Goal: Task Accomplishment & Management: Manage account settings

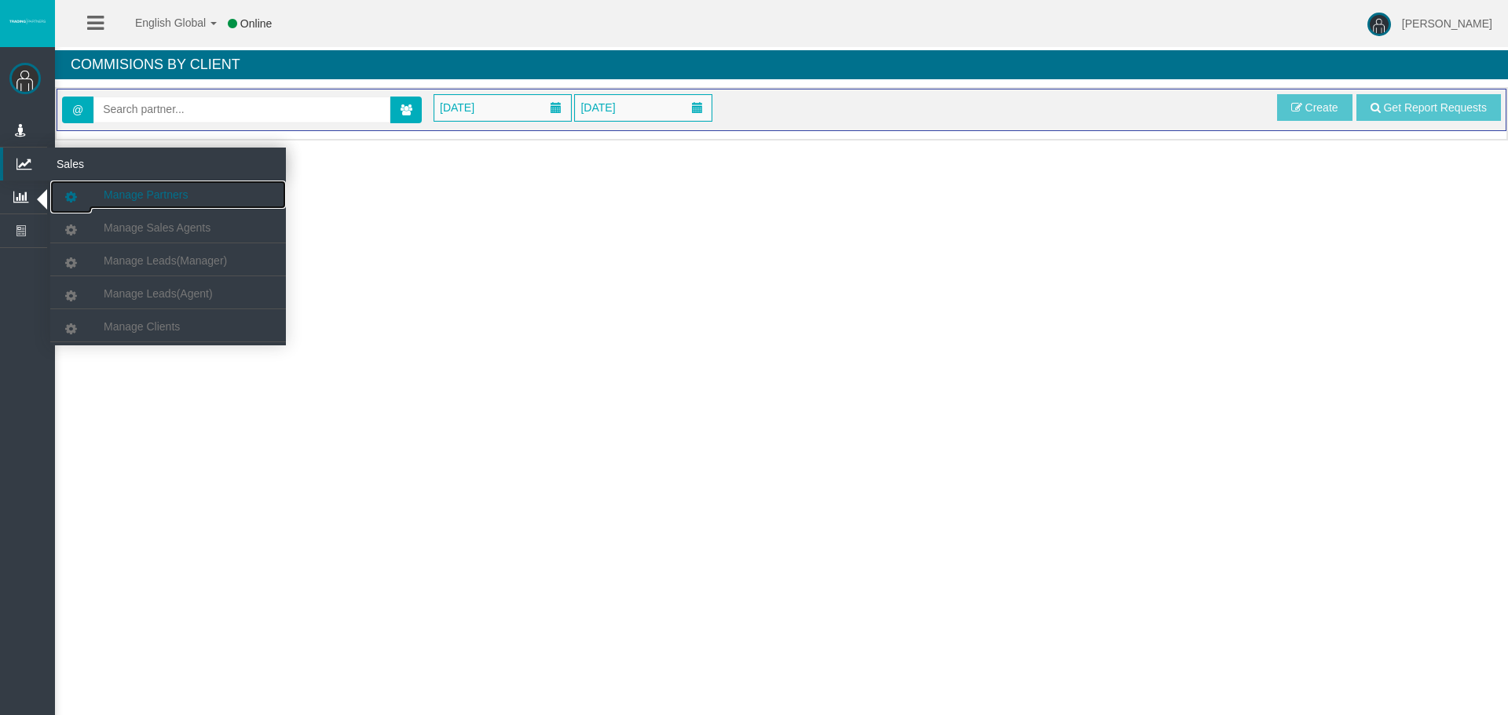
click at [148, 191] on span "Manage Partners" at bounding box center [146, 194] width 84 height 13
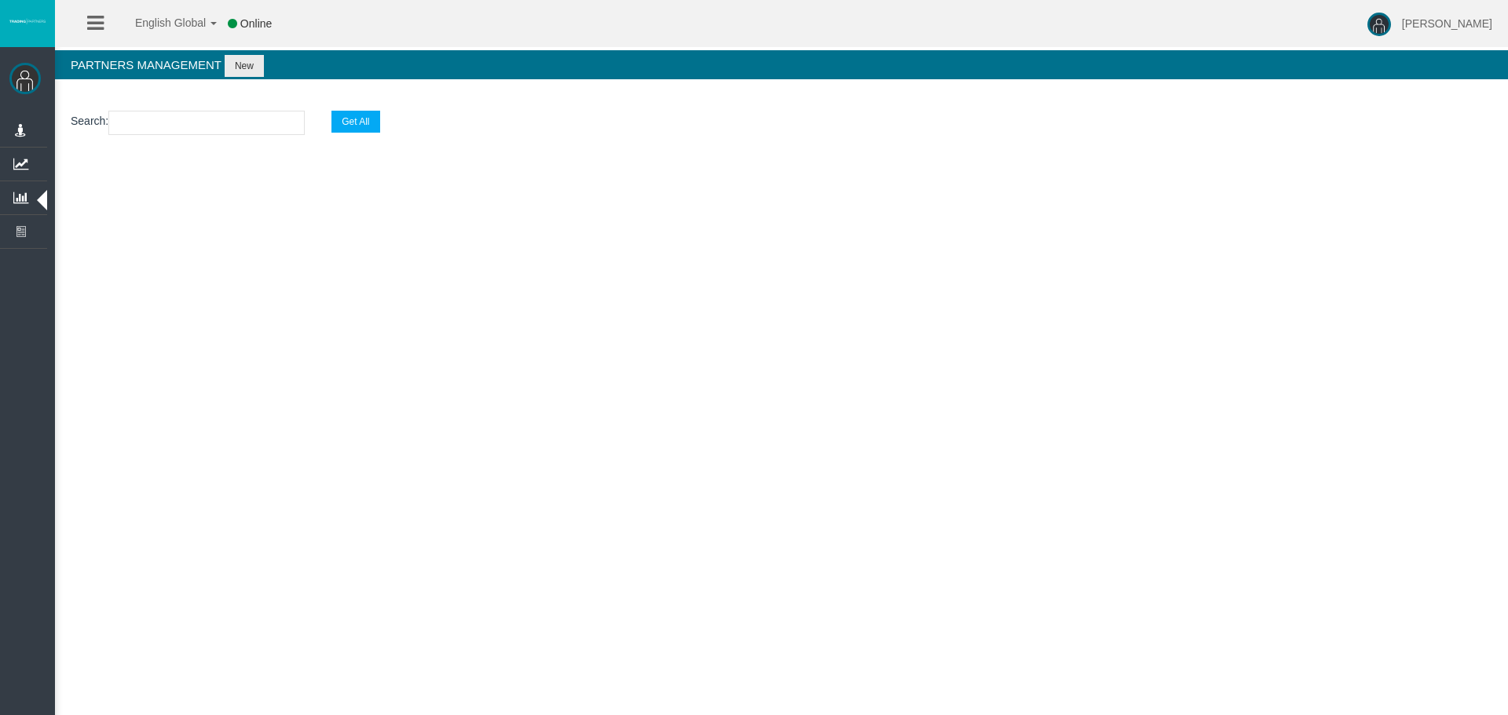
click at [133, 126] on input "text" at bounding box center [206, 123] width 196 height 24
paste input "IBlpyve"
type input "IBlpyve"
select select "25"
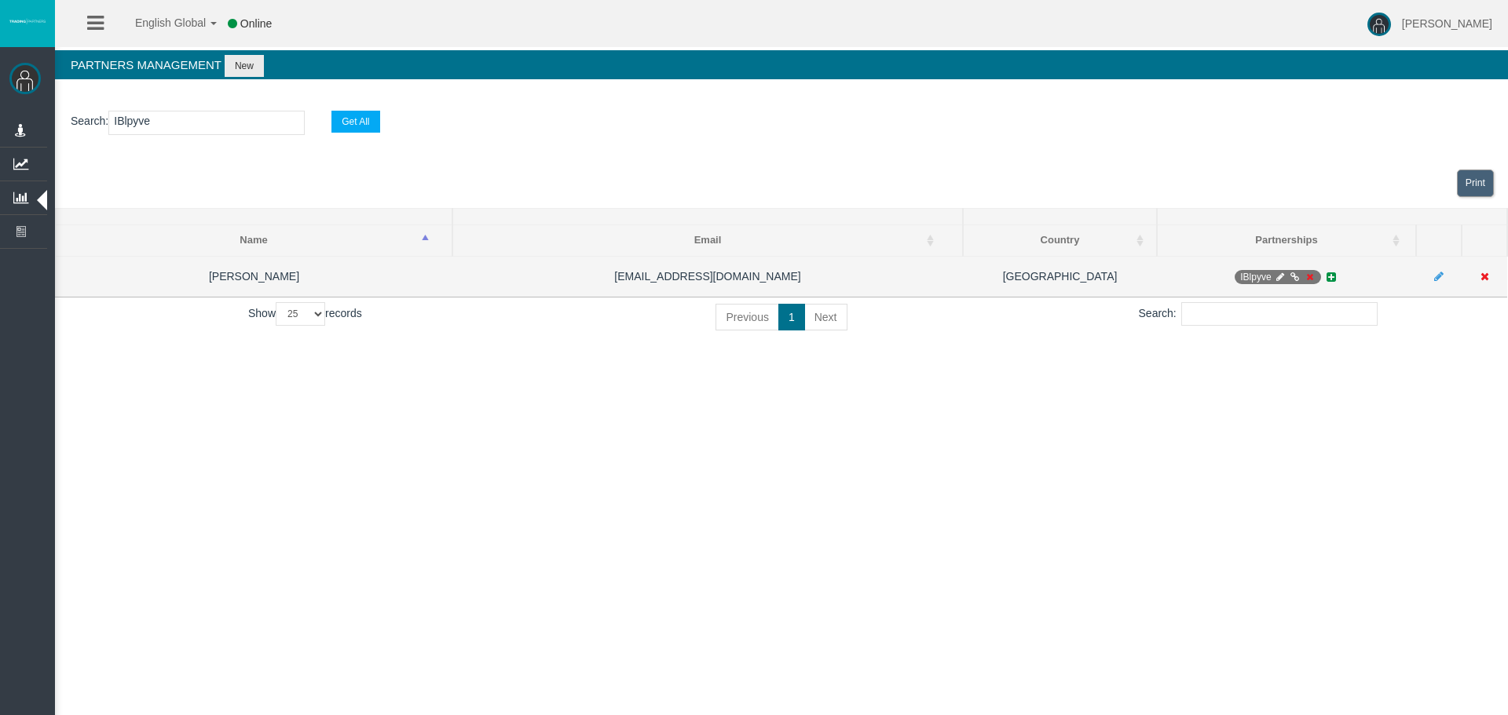
type input "IBlpyve"
click at [1275, 276] on icon at bounding box center [1280, 276] width 12 height 9
select select "0"
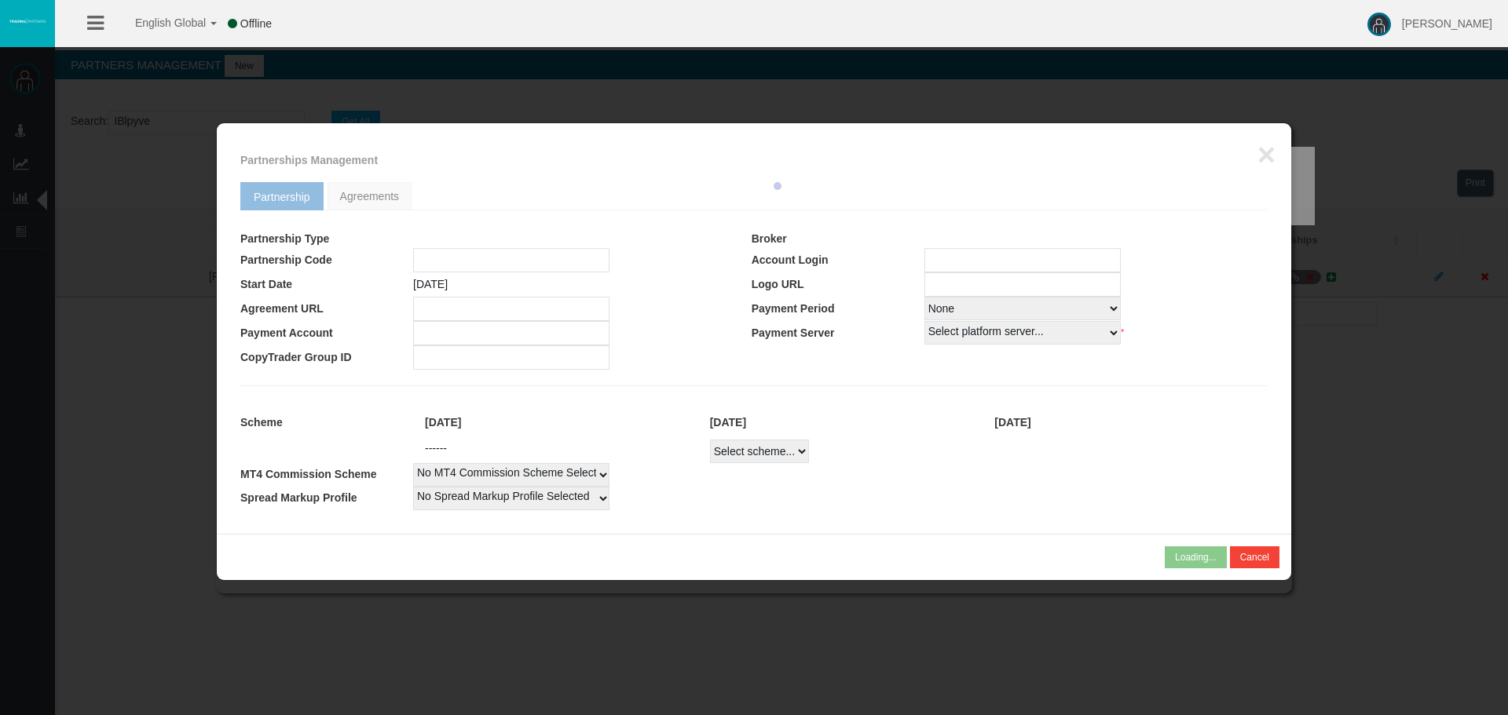
type input "IBlpyve"
type input "19269183"
select select "1"
type input "19269183"
select select "1"
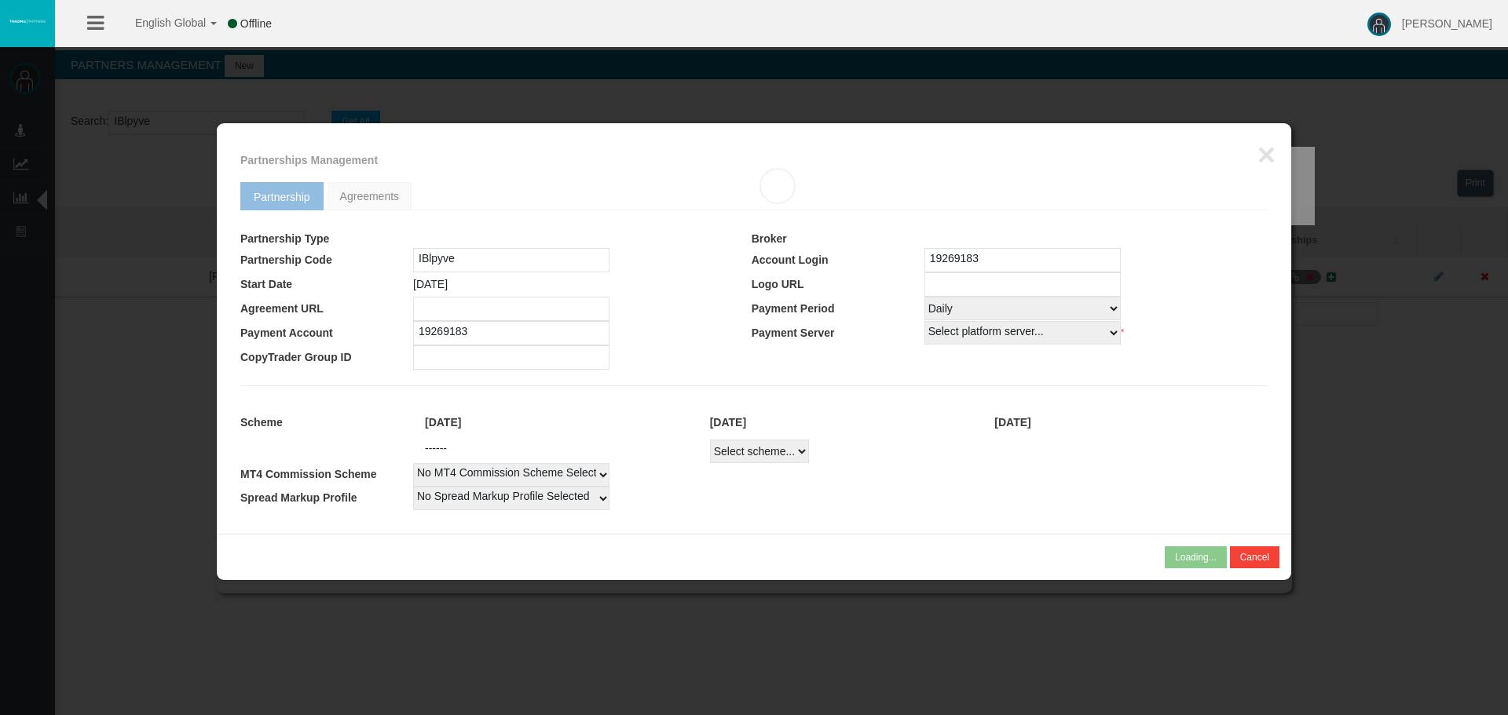
select select
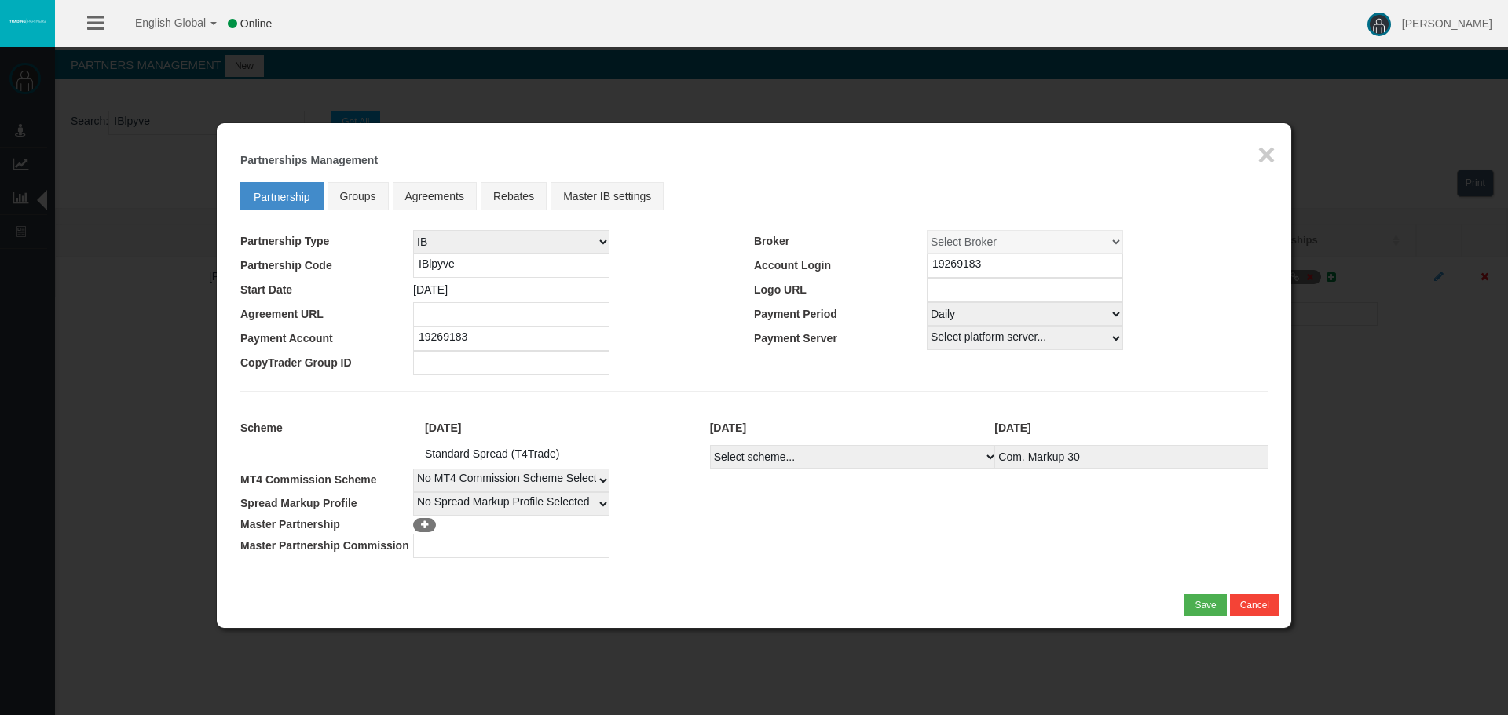
click at [954, 313] on select "Select Payment Period... None Daily Weekly Mid-Month Monthly" at bounding box center [1025, 314] width 196 height 24
select select "0"
click at [927, 302] on select "Select Payment Period... None Daily Weekly Mid-Month Monthly" at bounding box center [1025, 314] width 196 height 24
click at [1201, 600] on div "Save" at bounding box center [1204, 605] width 21 height 14
click at [1203, 603] on div "Confirm" at bounding box center [1199, 605] width 33 height 14
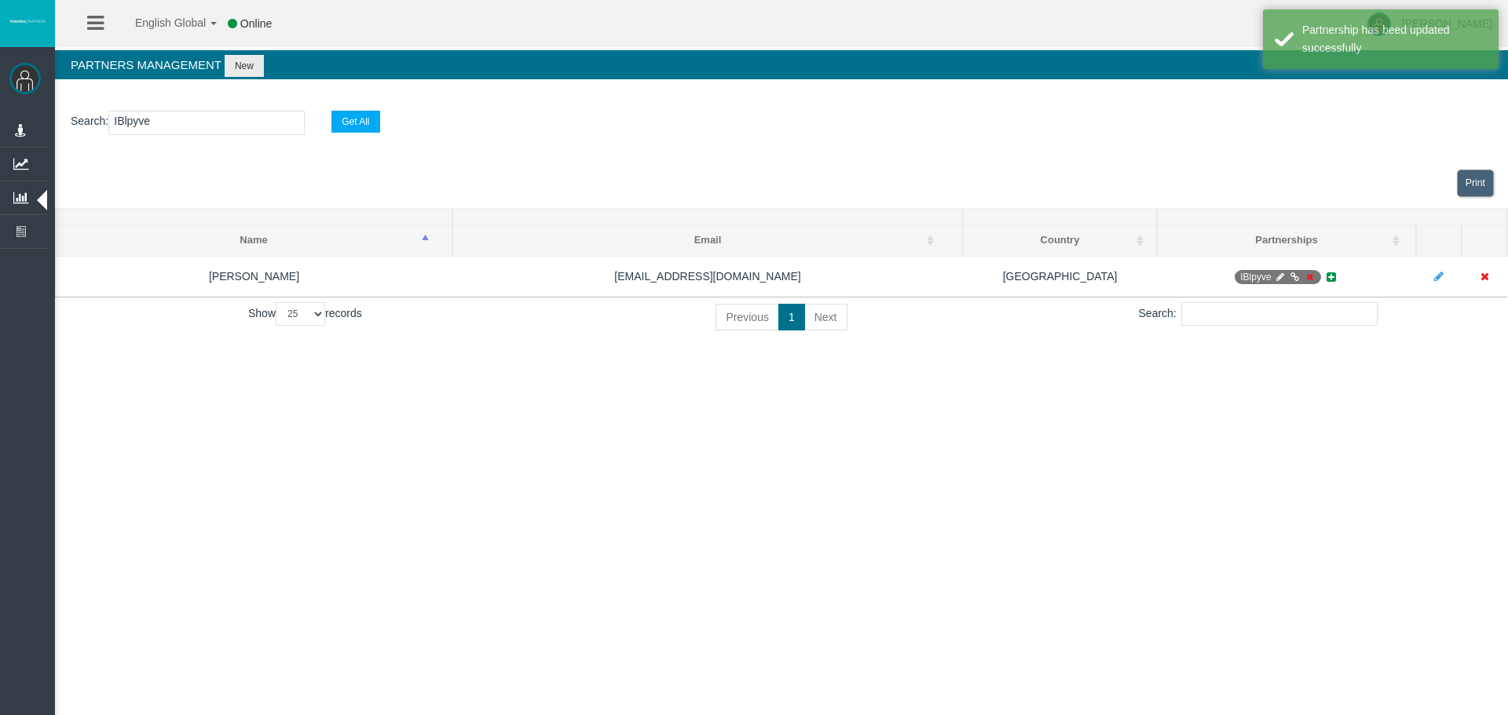
click at [116, 124] on input "IBlpyve" at bounding box center [206, 123] width 196 height 24
click at [119, 123] on input "IBlpyve" at bounding box center [206, 123] width 196 height 24
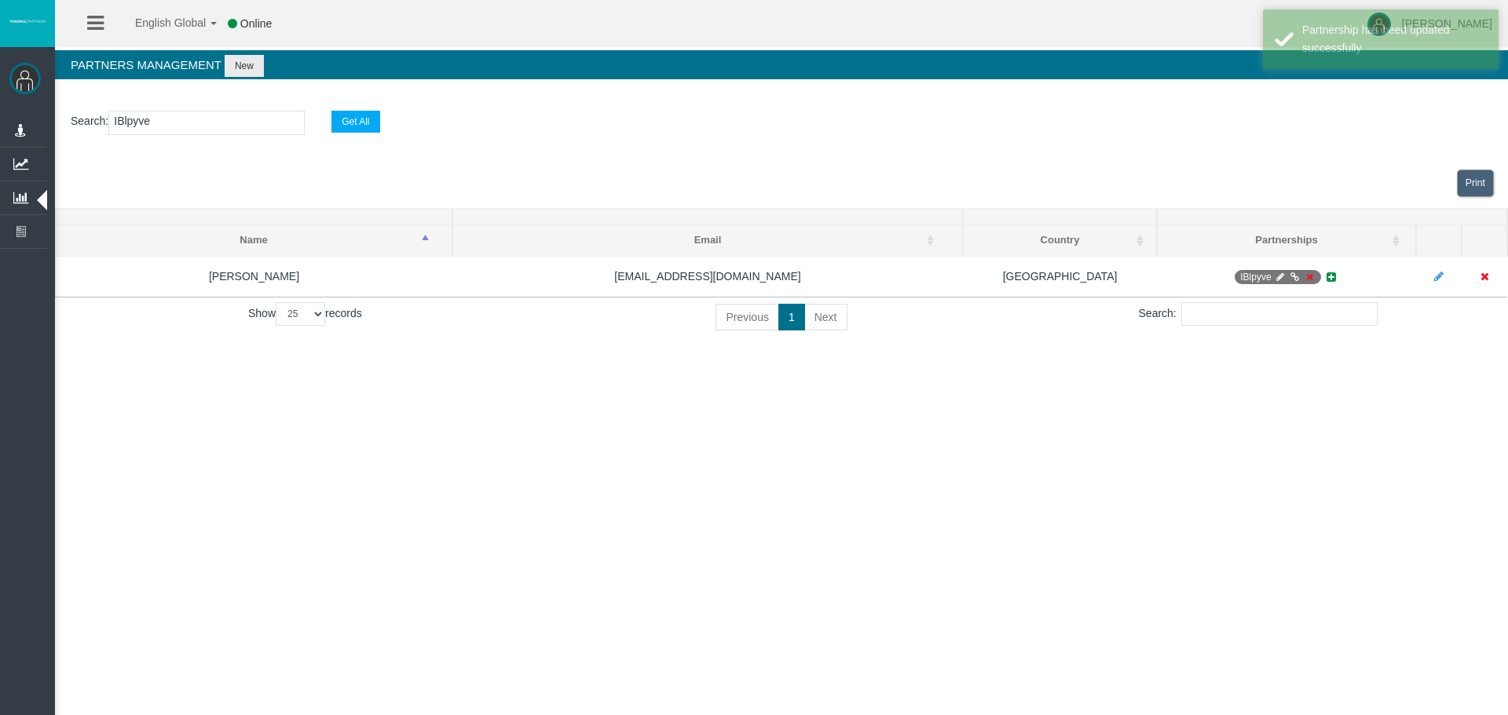
click at [130, 125] on input "IBlpyve" at bounding box center [206, 123] width 196 height 24
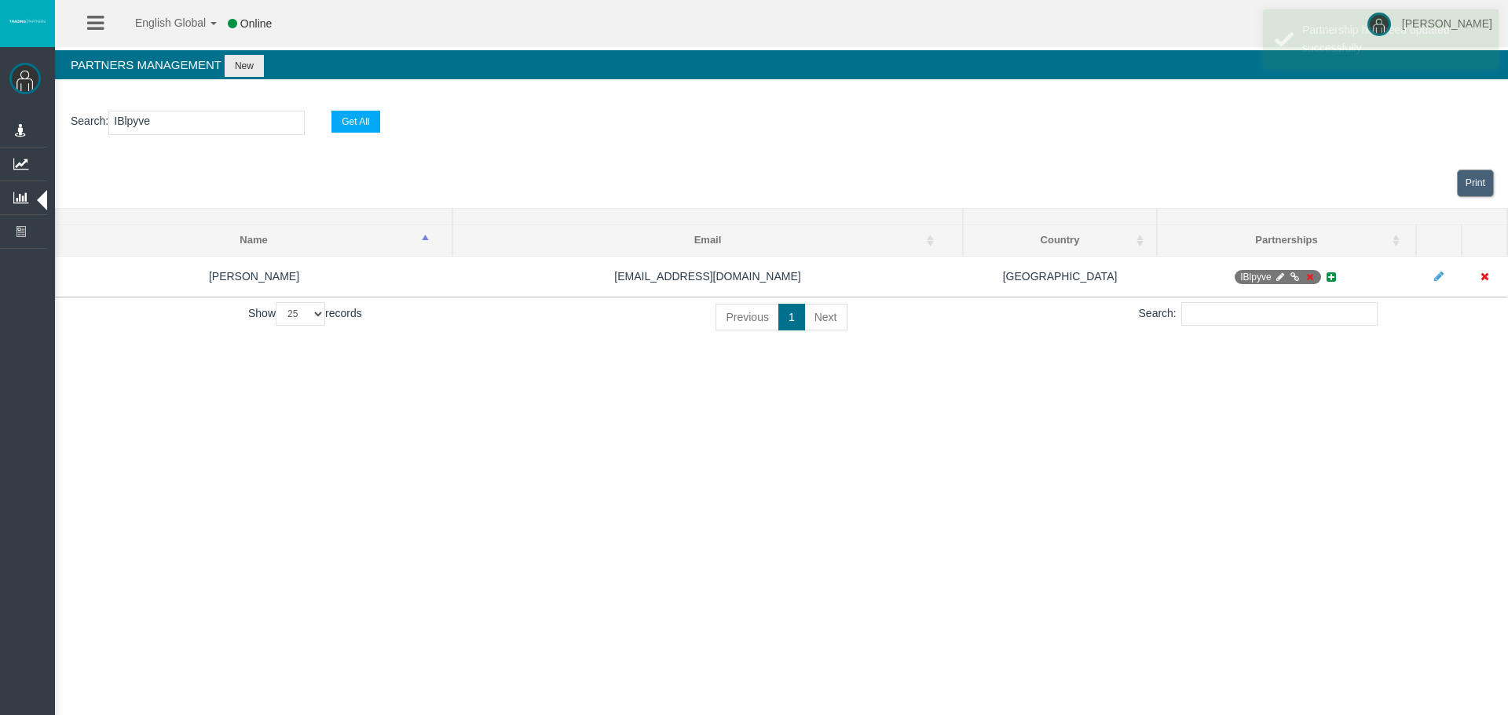
click at [130, 125] on input "IBlpyve" at bounding box center [206, 123] width 196 height 24
paste input "hafgr"
type input "IBhafgr"
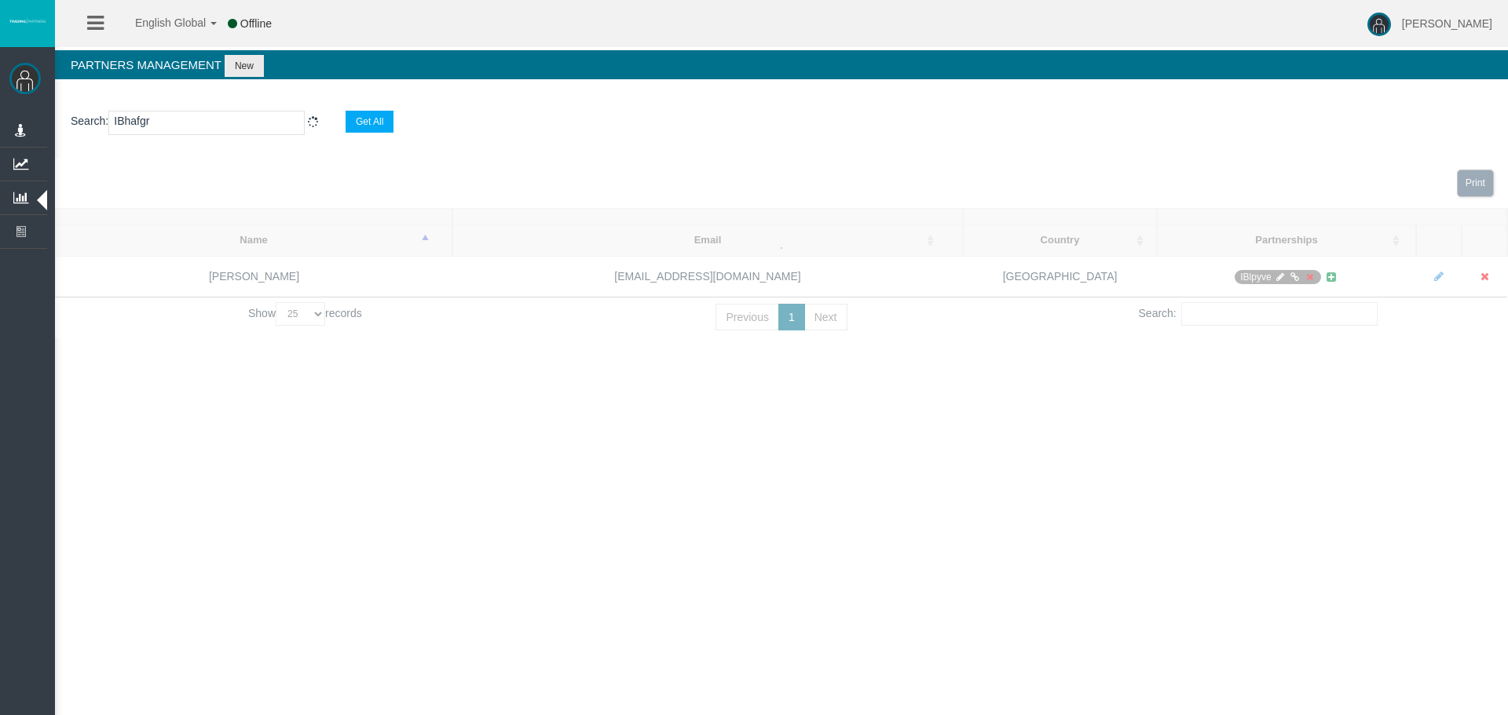
select select "25"
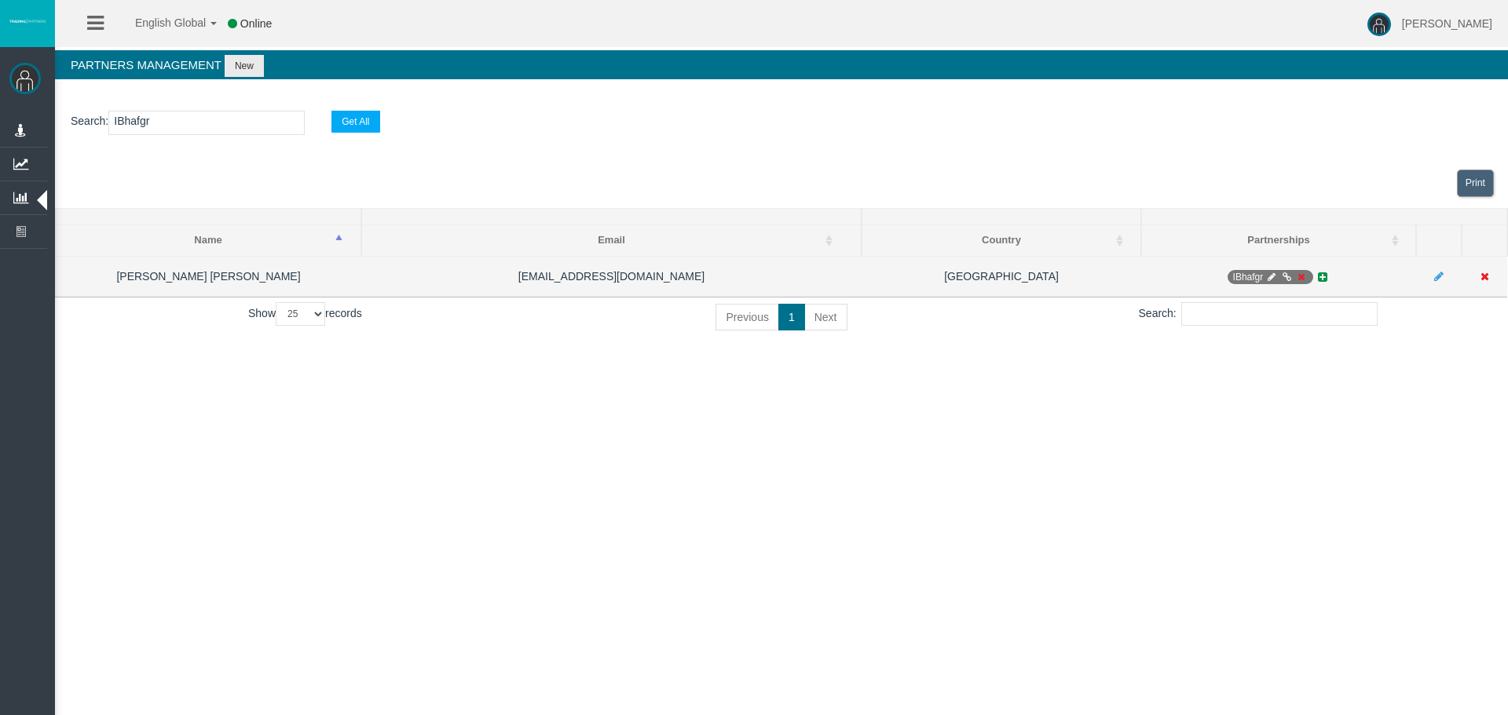
type input "IBhafgr"
click at [1270, 276] on icon at bounding box center [1272, 276] width 12 height 9
select select "0"
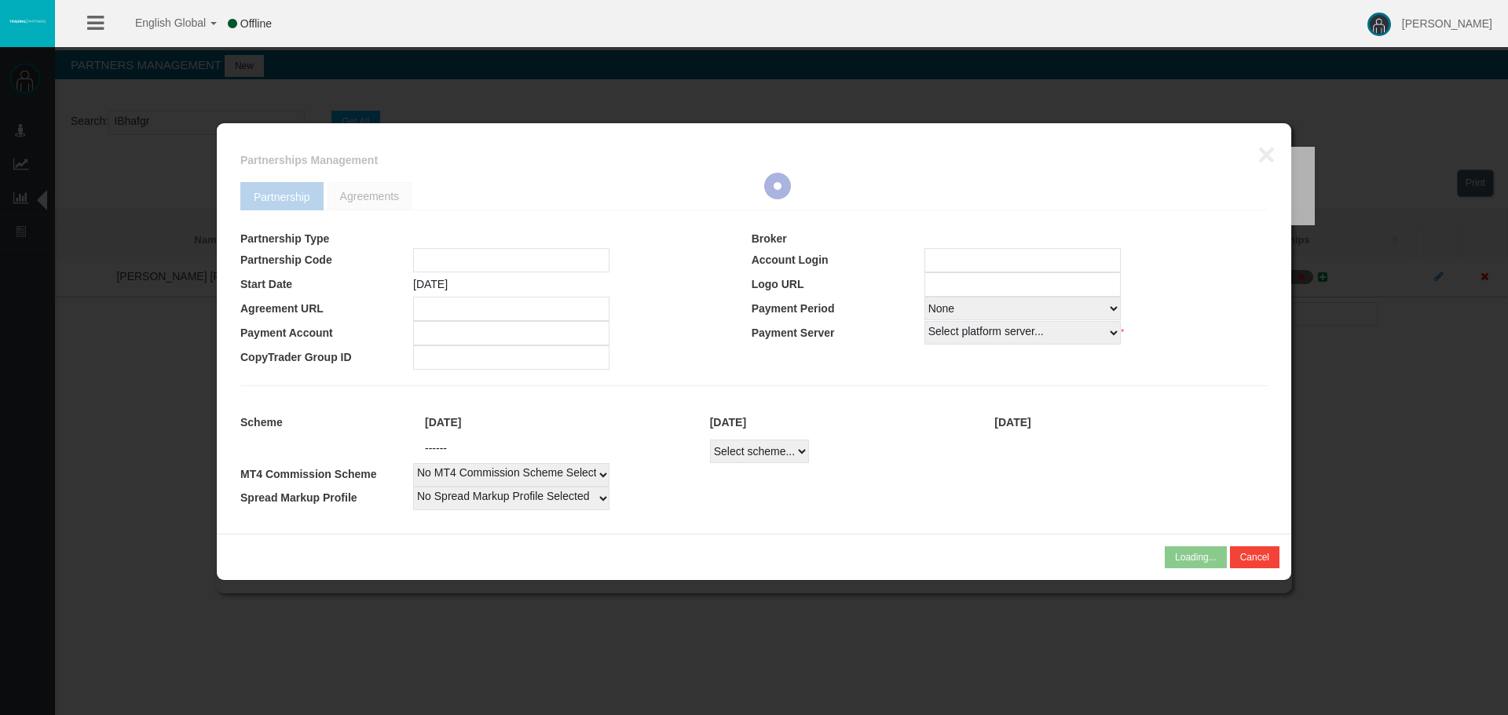
type input "IBhafgr"
type input "19269178"
select select "1"
type input "19269178"
select select "1"
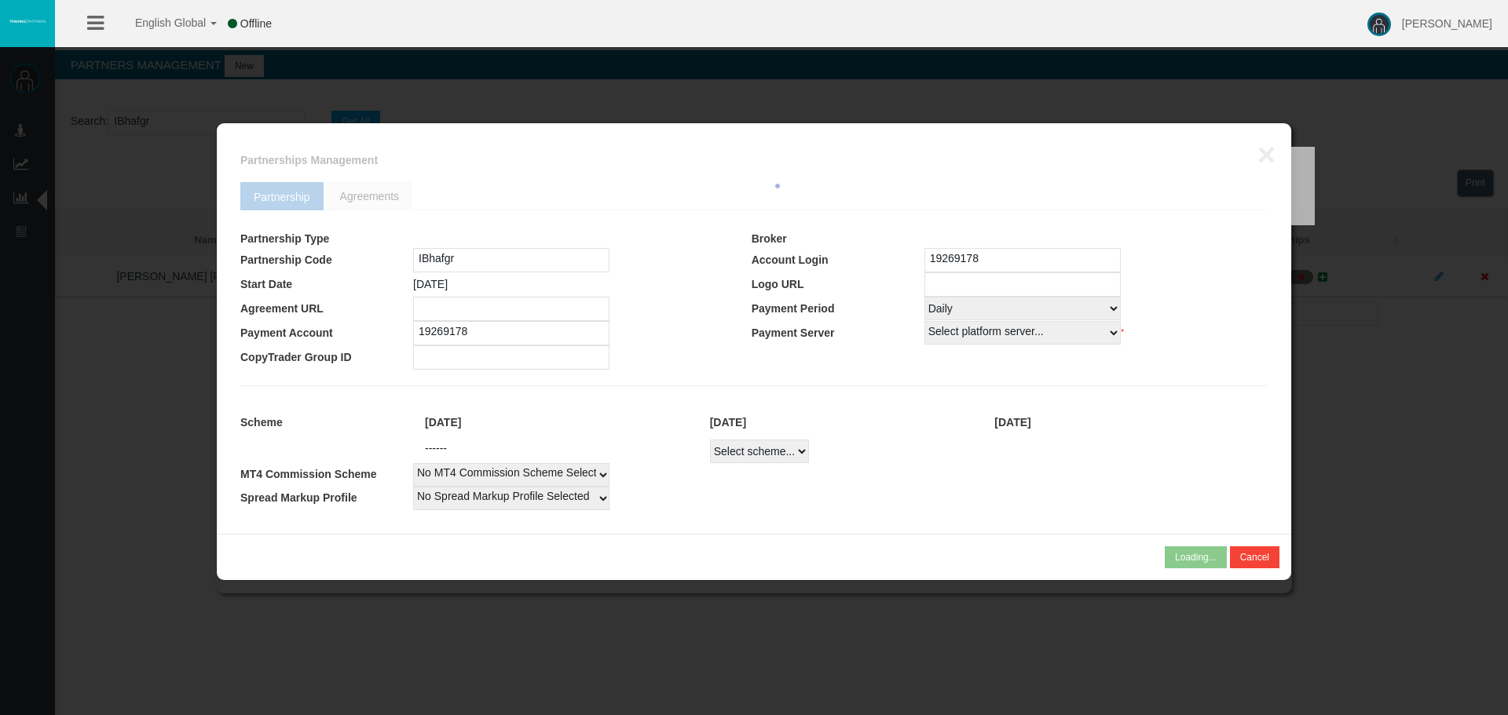
select select
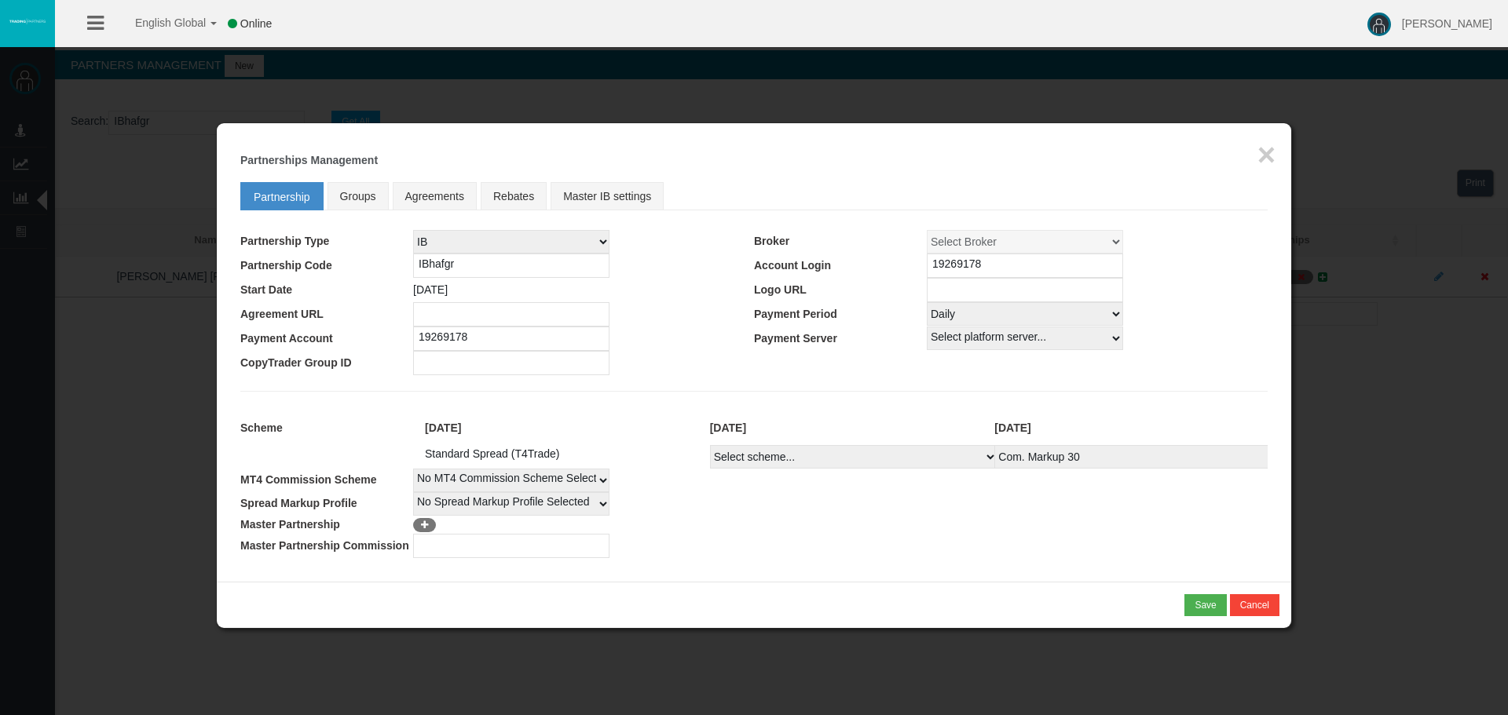
click at [949, 316] on select "Select Payment Period... None Daily Weekly Mid-Month Monthly" at bounding box center [1025, 314] width 196 height 24
select select "0"
click at [927, 302] on select "Select Payment Period... None Daily Weekly Mid-Month Monthly" at bounding box center [1025, 314] width 196 height 24
click at [1203, 604] on div "Save" at bounding box center [1204, 605] width 21 height 14
click at [1192, 605] on div "Confirm" at bounding box center [1199, 605] width 33 height 14
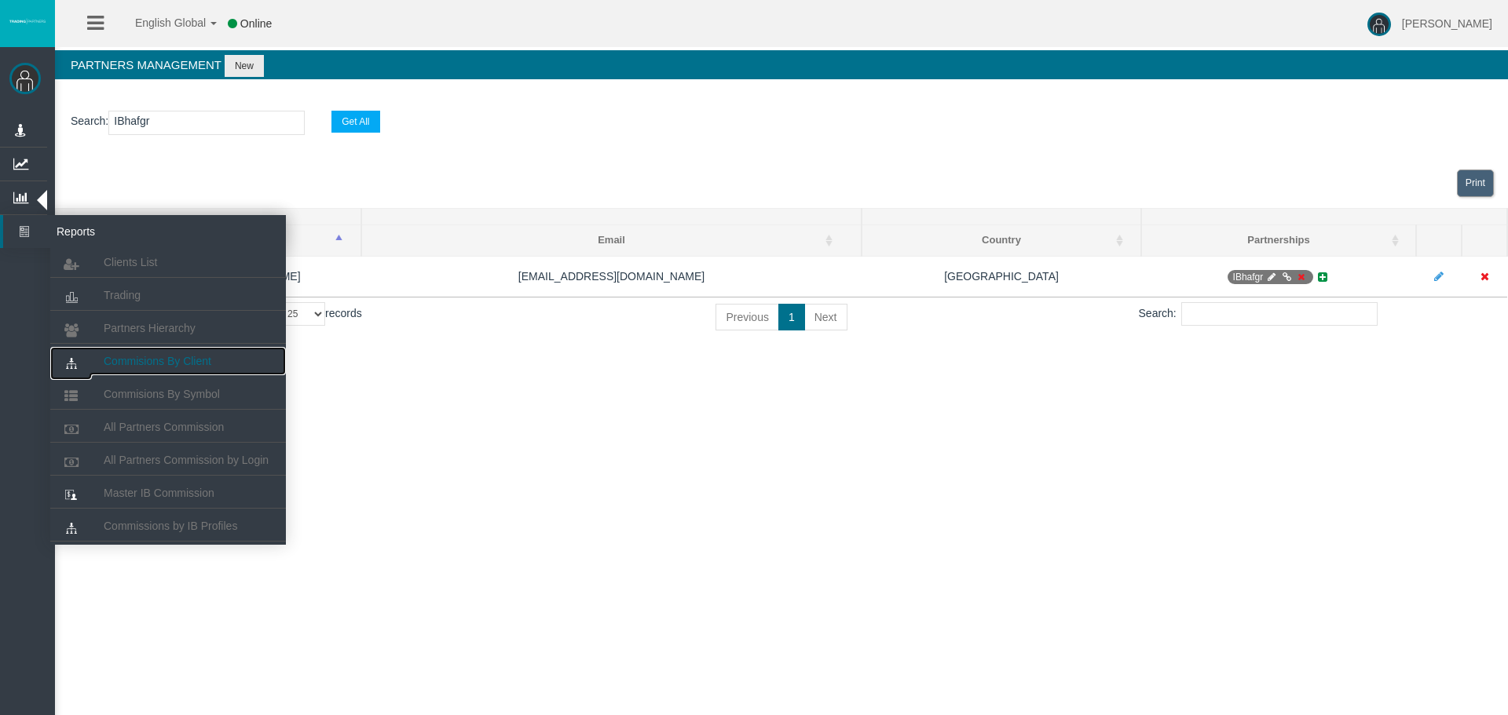
click at [178, 366] on span "Commisions By Client" at bounding box center [158, 361] width 108 height 13
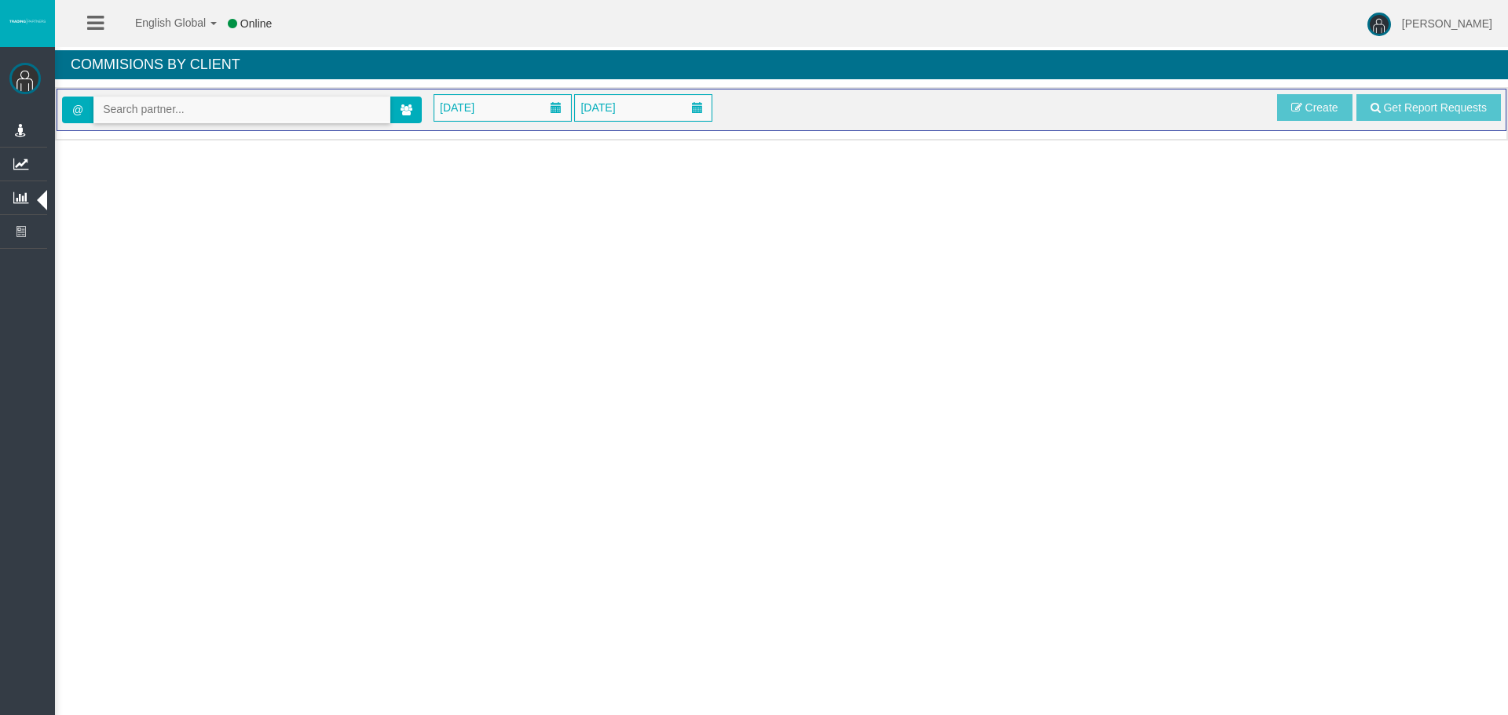
click at [220, 104] on input "text" at bounding box center [241, 109] width 295 height 24
paste input "IBhafgr"
click at [140, 136] on span "[36639] [PERSON_NAME] [PERSON_NAME]" at bounding box center [215, 136] width 224 height 13
click at [479, 109] on span "[DATE]" at bounding box center [457, 108] width 44 height 22
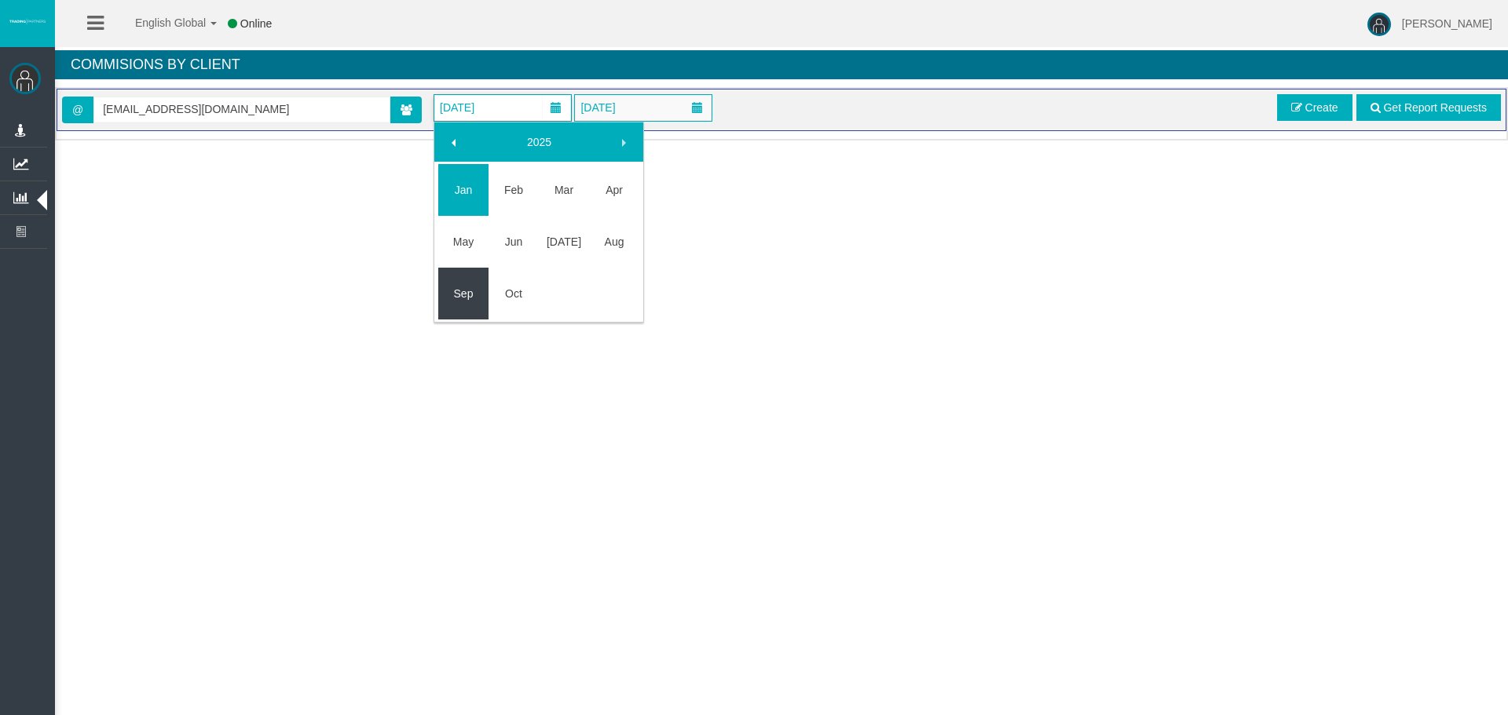
click at [462, 302] on link "Sep" at bounding box center [463, 294] width 50 height 28
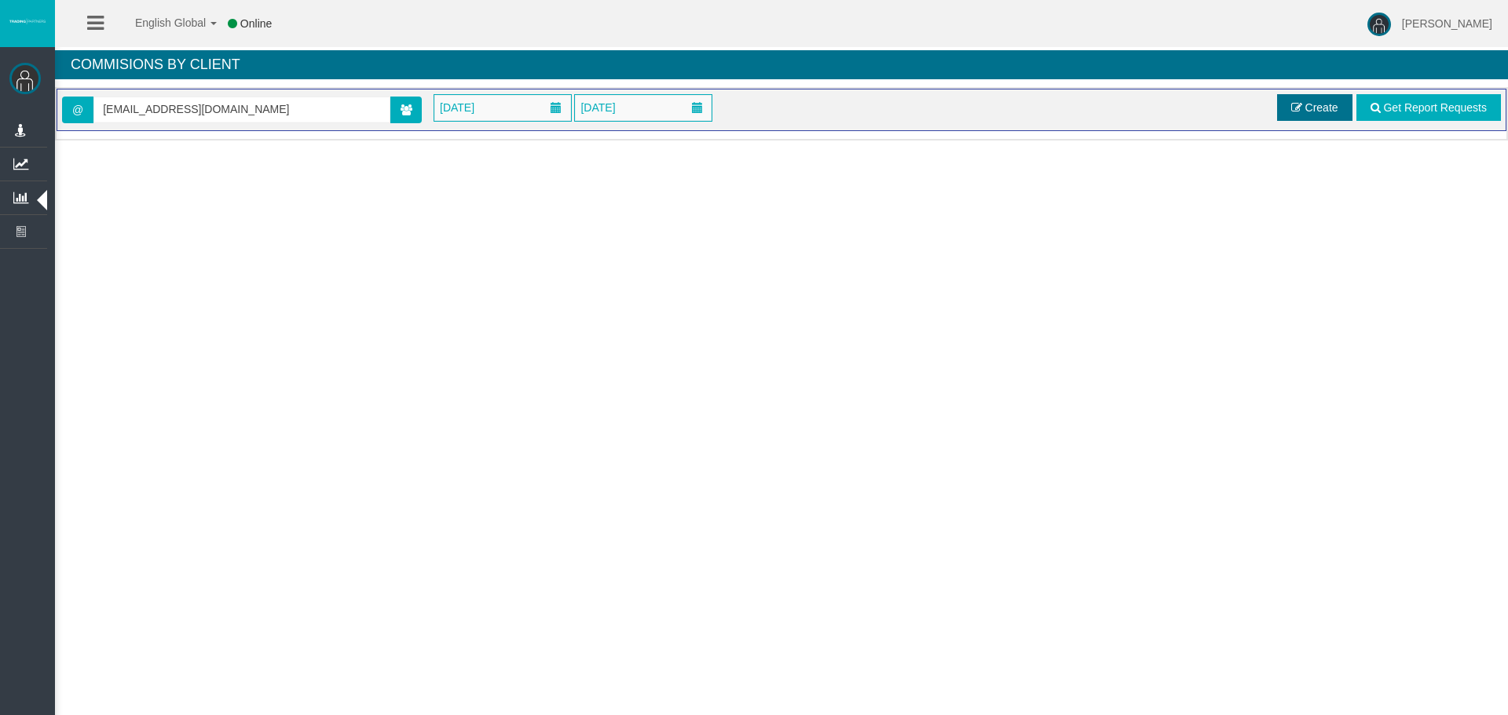
click at [1303, 111] on link "Create" at bounding box center [1314, 107] width 75 height 27
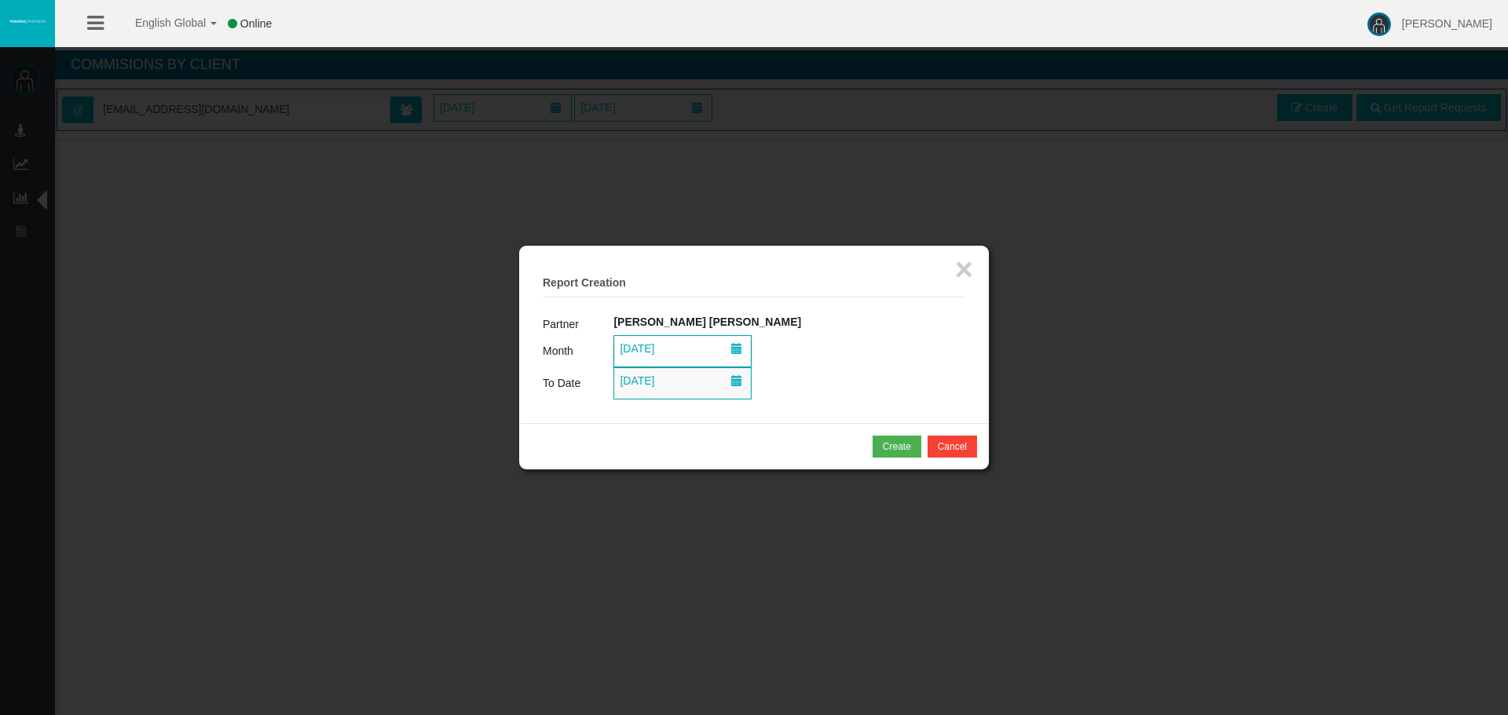
click at [659, 348] on span "[DATE]" at bounding box center [637, 349] width 44 height 22
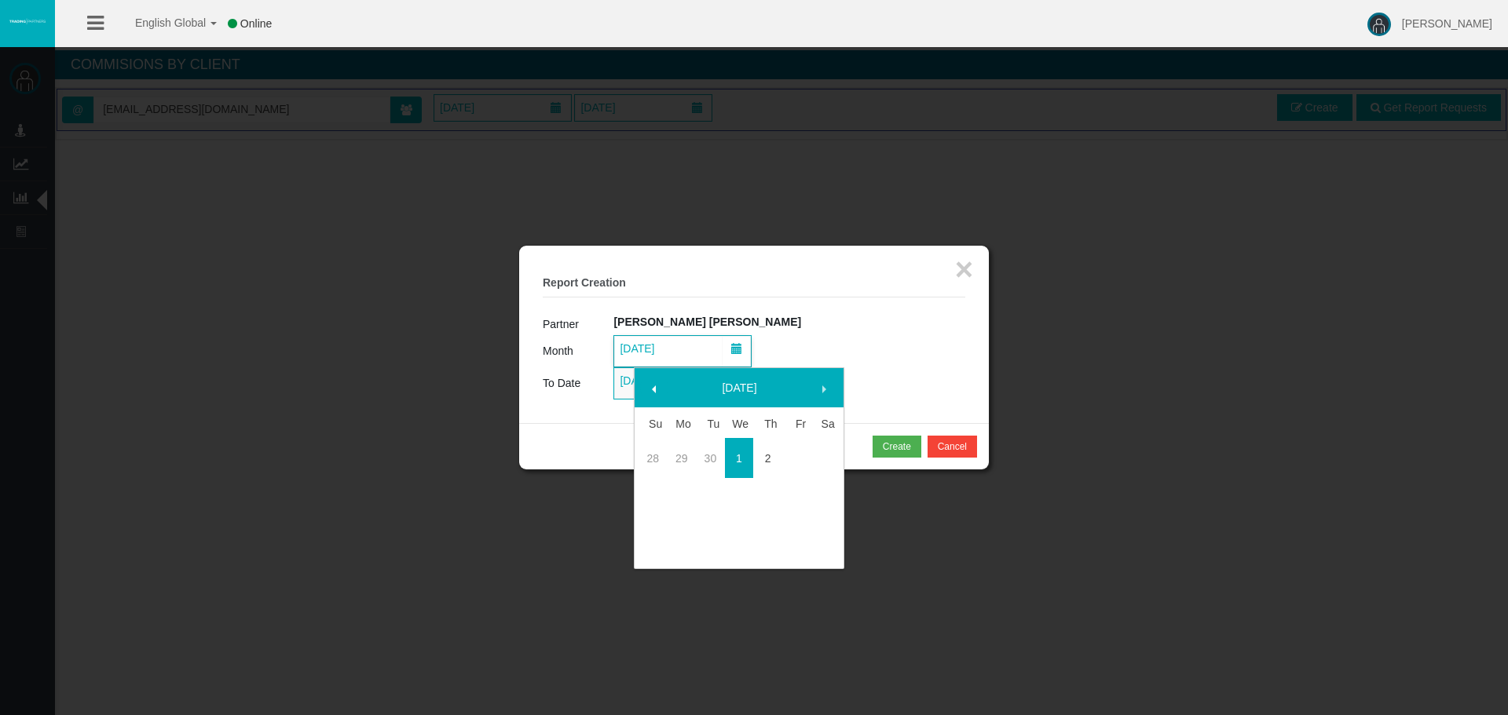
click at [656, 391] on span at bounding box center [654, 389] width 13 height 13
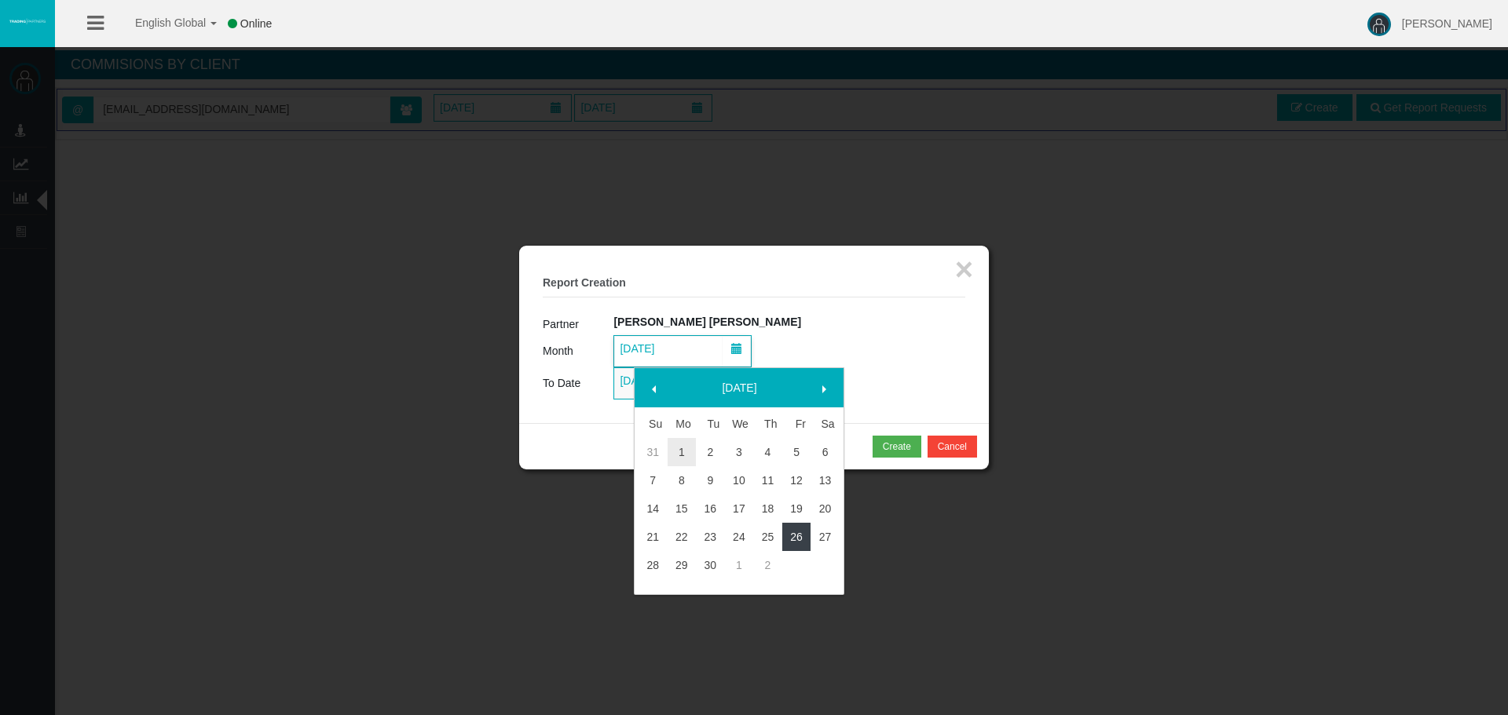
click at [796, 537] on link "26" at bounding box center [796, 537] width 29 height 28
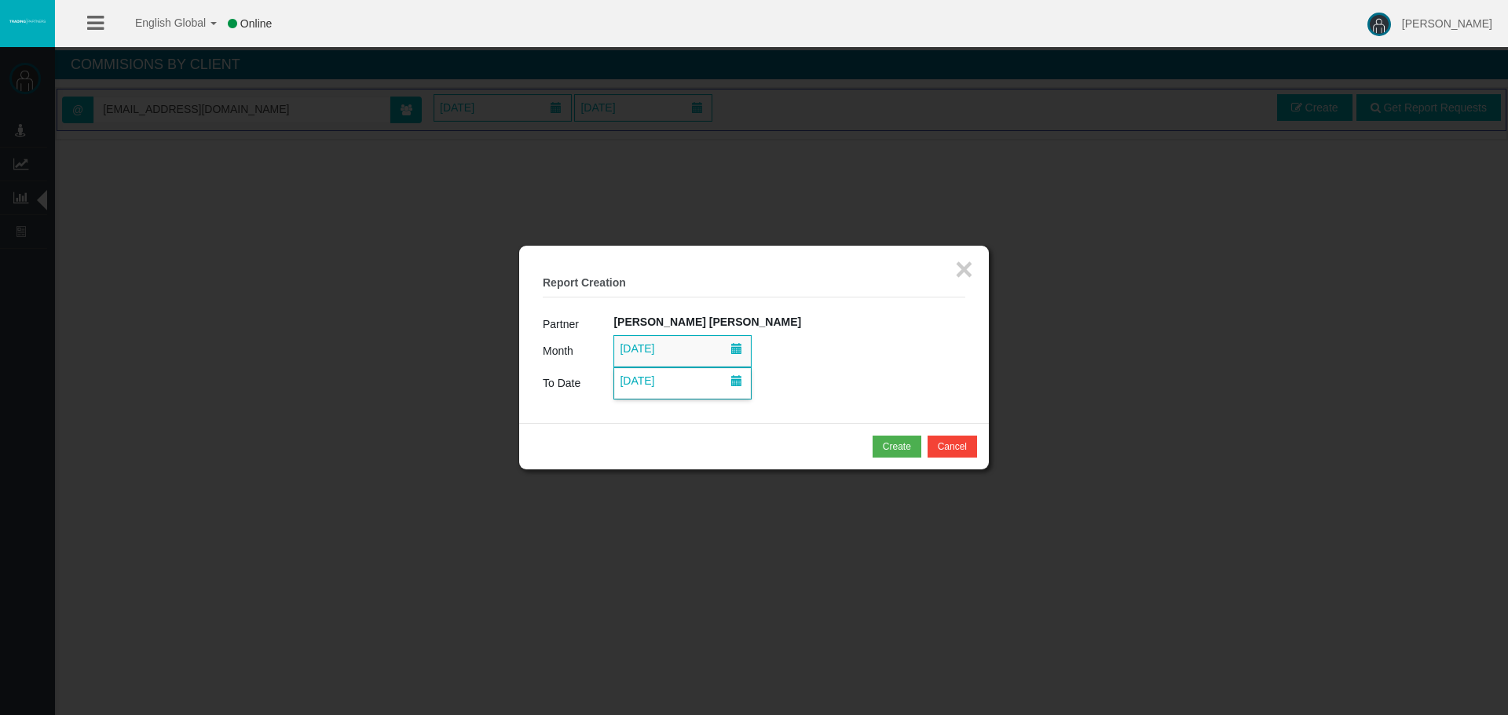
click at [659, 377] on span "[DATE]" at bounding box center [637, 381] width 44 height 22
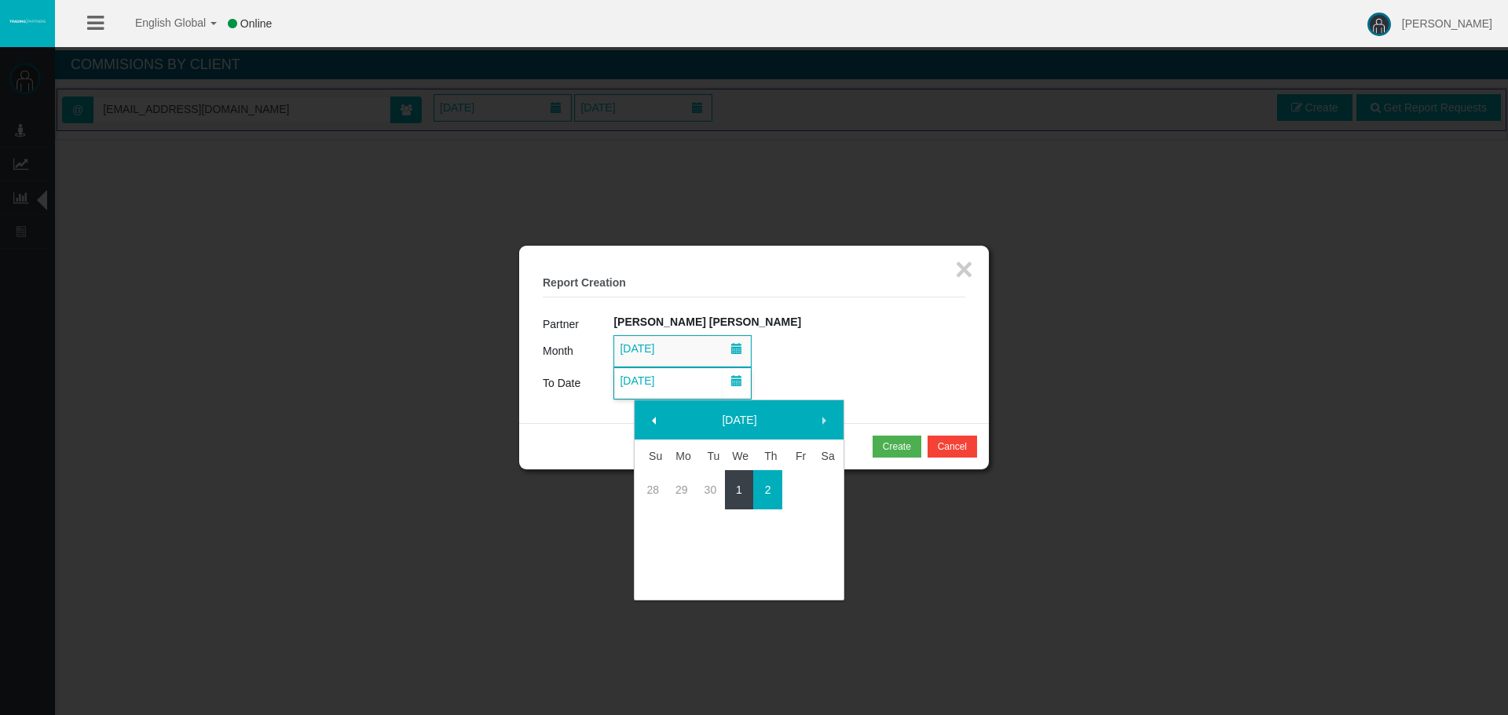
click at [737, 490] on link "1" at bounding box center [739, 490] width 29 height 28
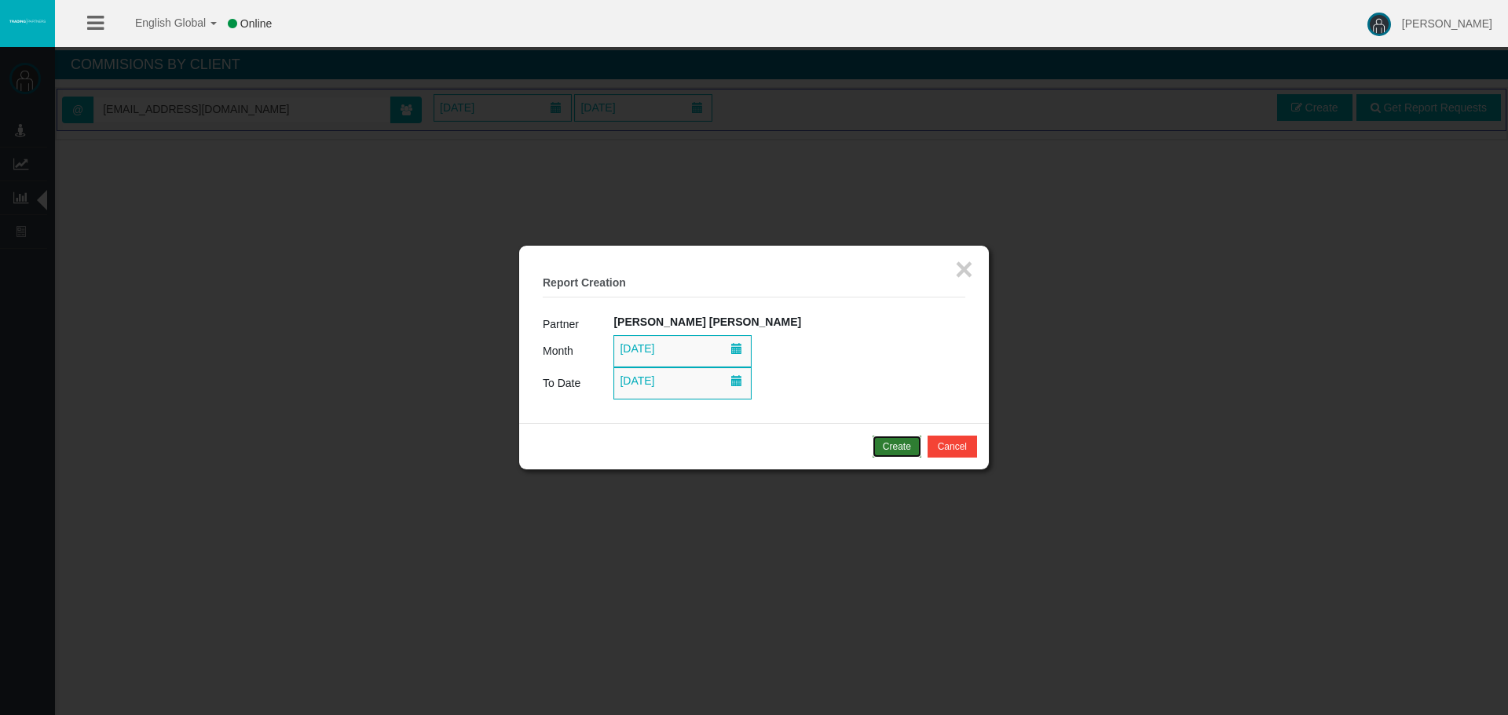
click at [903, 444] on div "Create" at bounding box center [897, 447] width 28 height 14
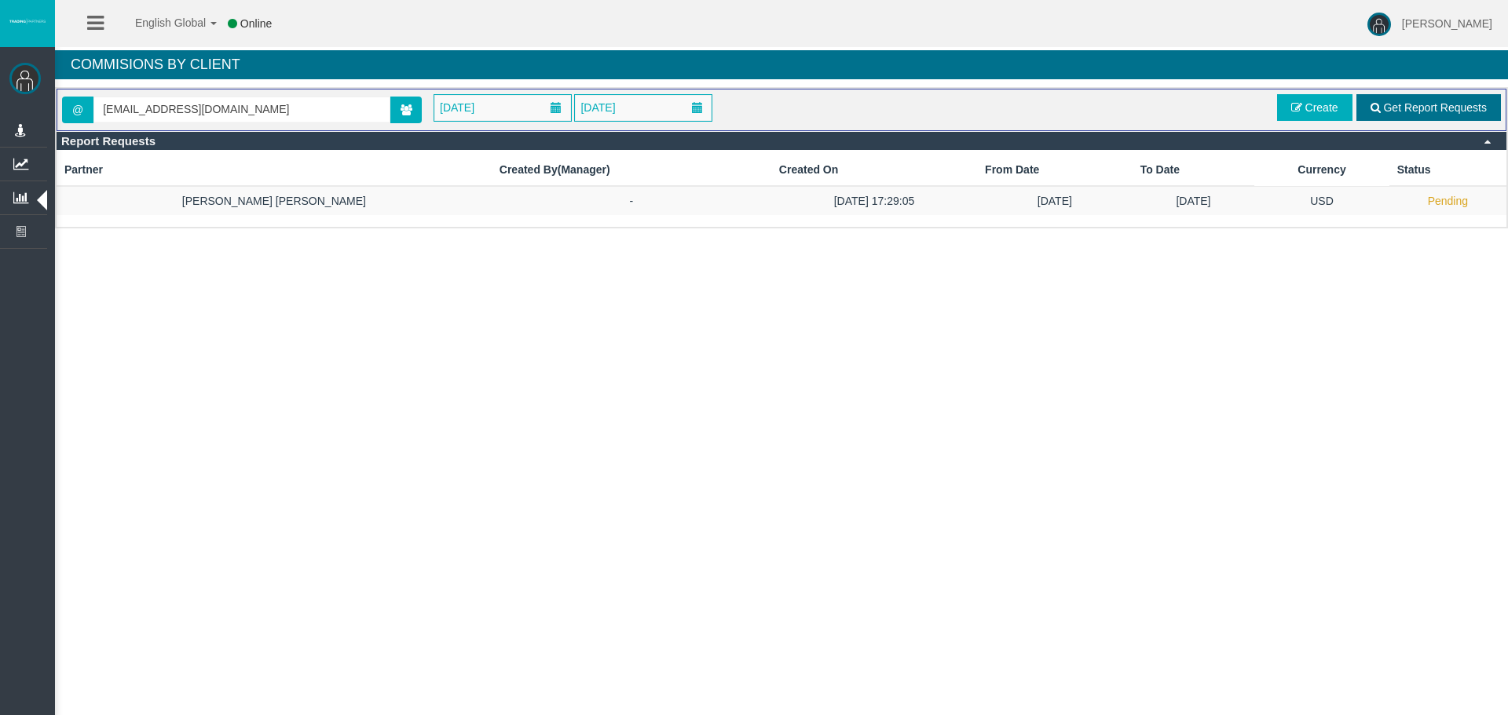
click at [1394, 99] on link "Get Report Requests" at bounding box center [1428, 107] width 144 height 27
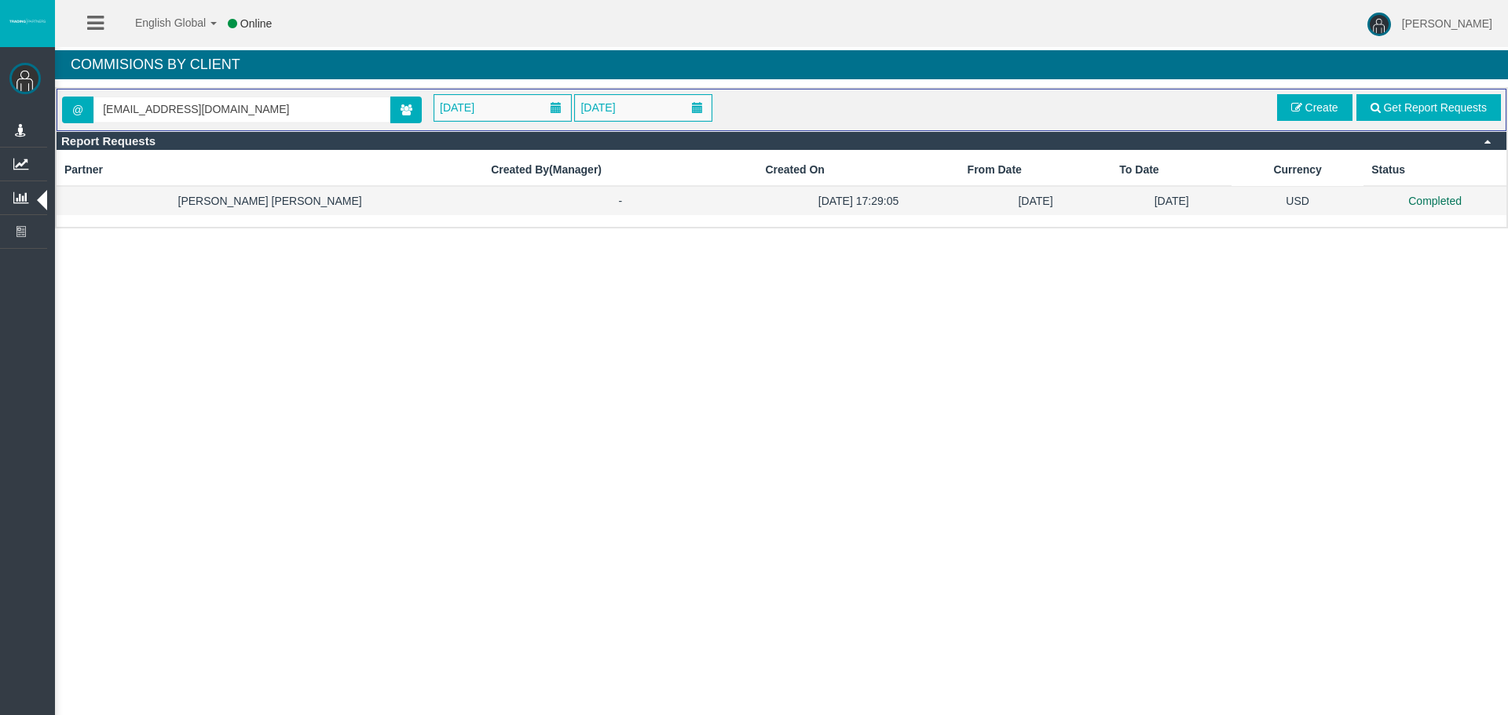
click at [1451, 196] on td "Completed" at bounding box center [1434, 200] width 143 height 29
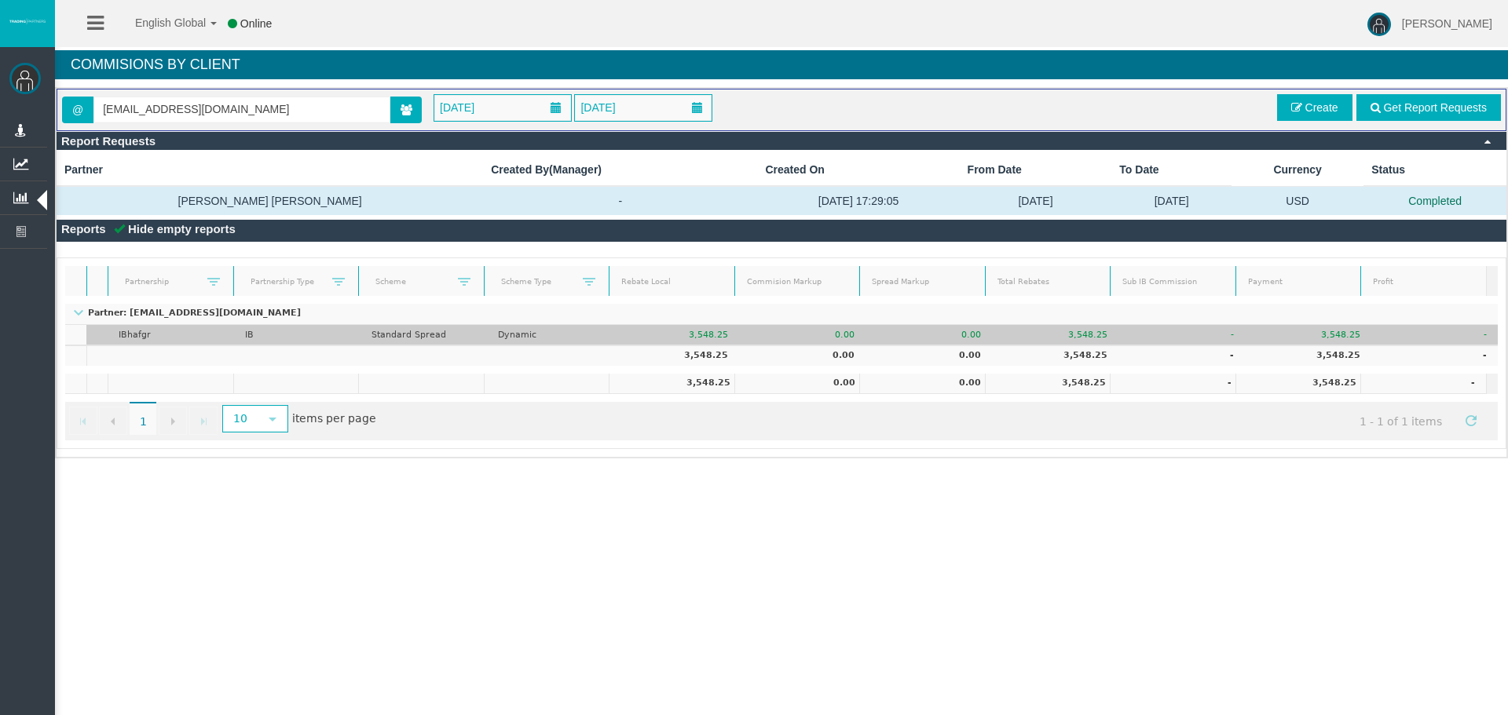
click at [676, 331] on td "3,548.25" at bounding box center [676, 335] width 126 height 20
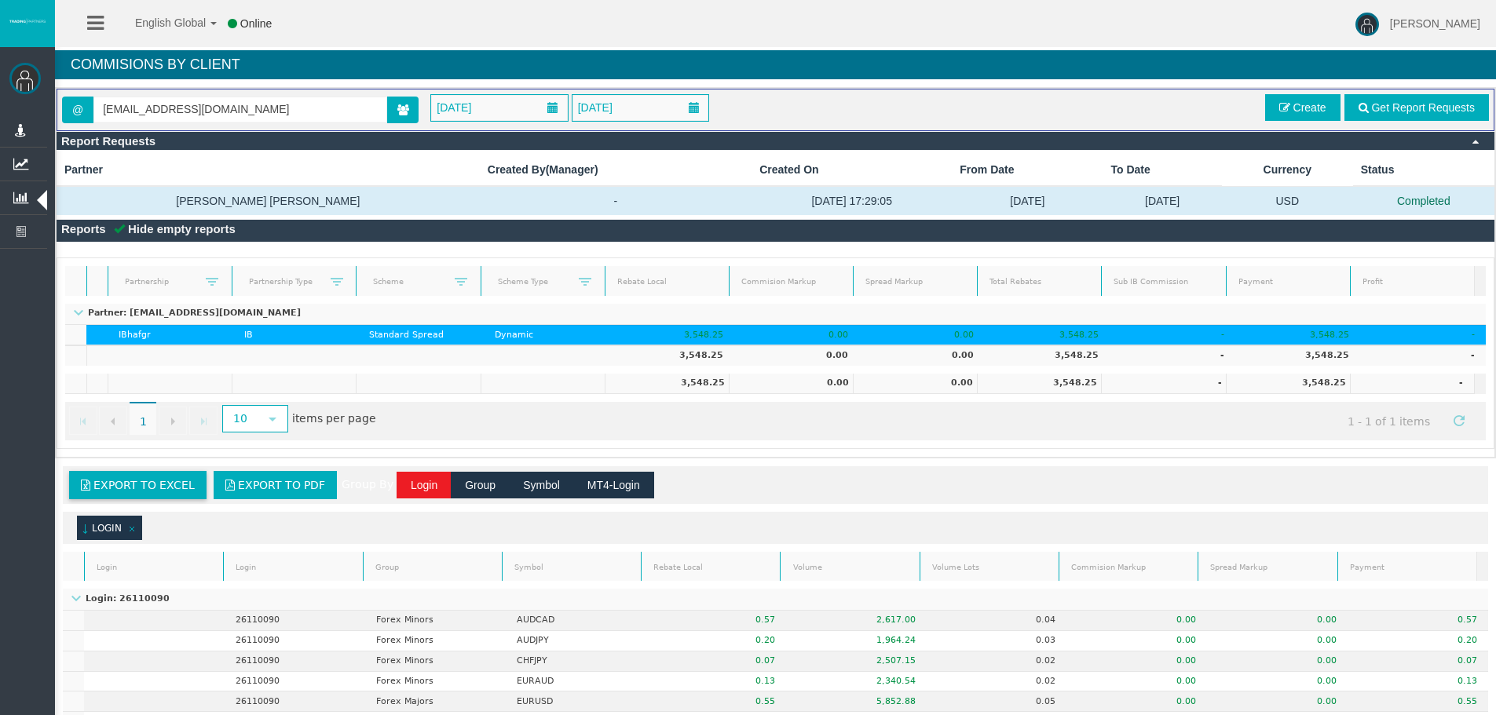
click at [143, 492] on span "Export to Excel" at bounding box center [143, 485] width 101 height 13
drag, startPoint x: 265, startPoint y: 109, endPoint x: 88, endPoint y: 112, distance: 177.5
click at [88, 112] on span "@ [EMAIL_ADDRESS][DOMAIN_NAME]" at bounding box center [240, 110] width 357 height 27
paste input "IBlpyve"
click at [156, 137] on span "[36640] [PERSON_NAME]" at bounding box center [168, 136] width 130 height 13
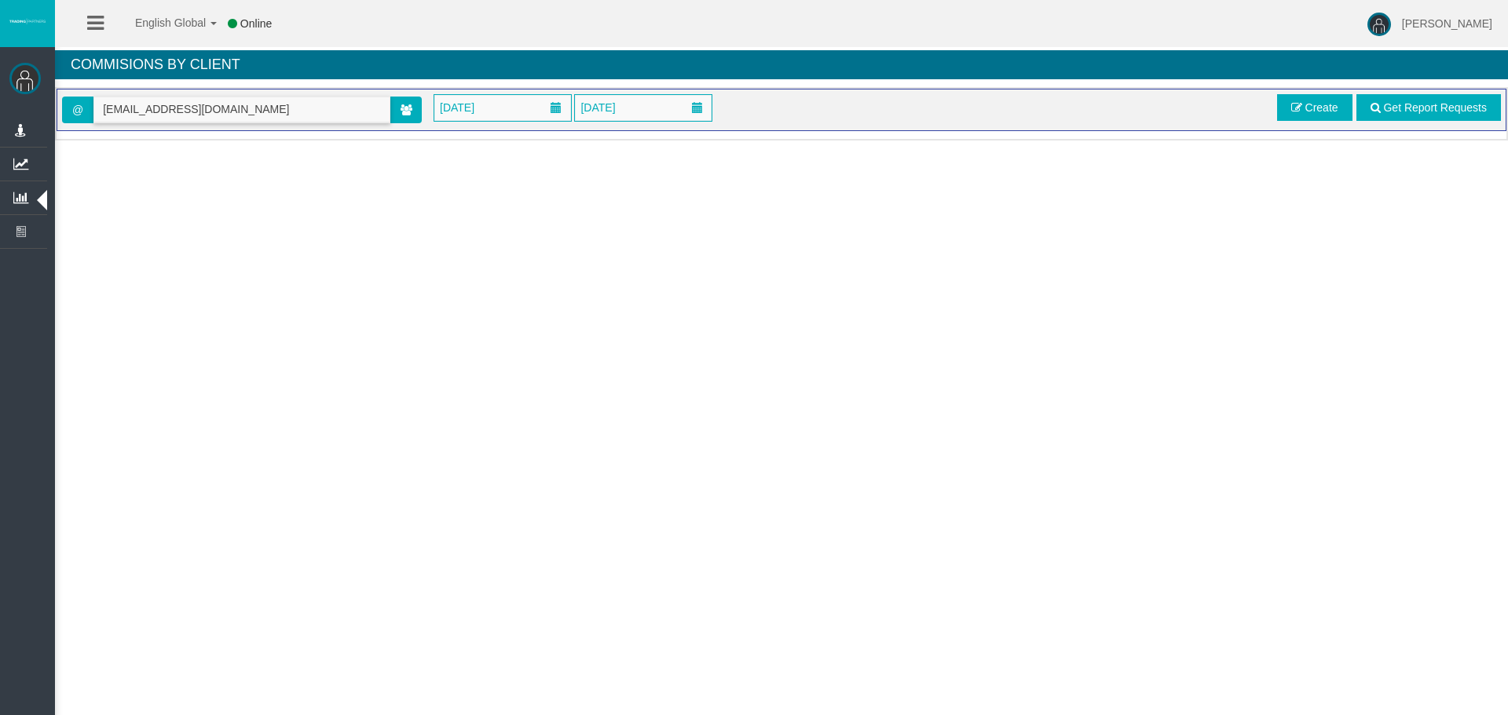
type input "[EMAIL_ADDRESS][DOMAIN_NAME]"
click at [479, 108] on span "[DATE]" at bounding box center [457, 108] width 44 height 22
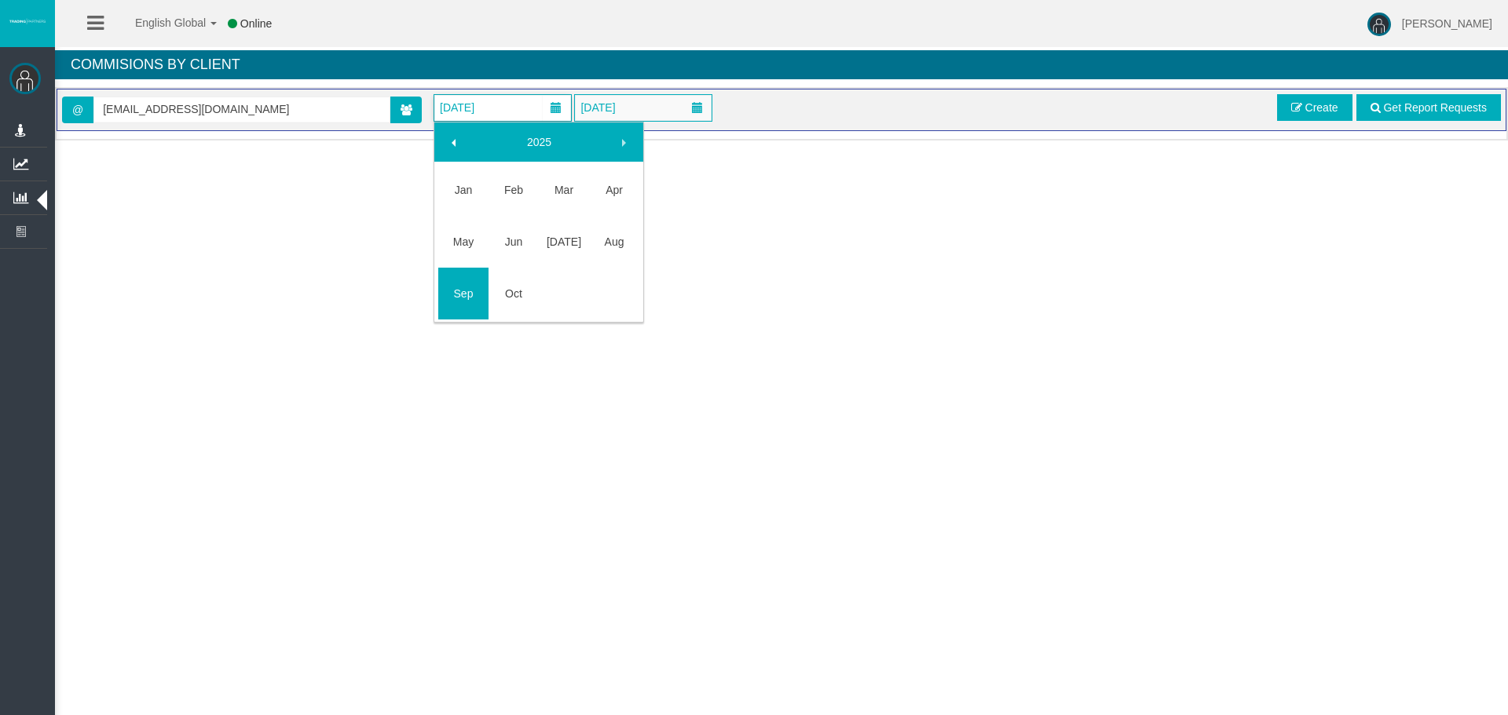
click at [820, 275] on div "English Global 简体中文 English Global 日本語 한국어 Online [PERSON_NAME] Help Log Out [P…" at bounding box center [754, 357] width 1508 height 715
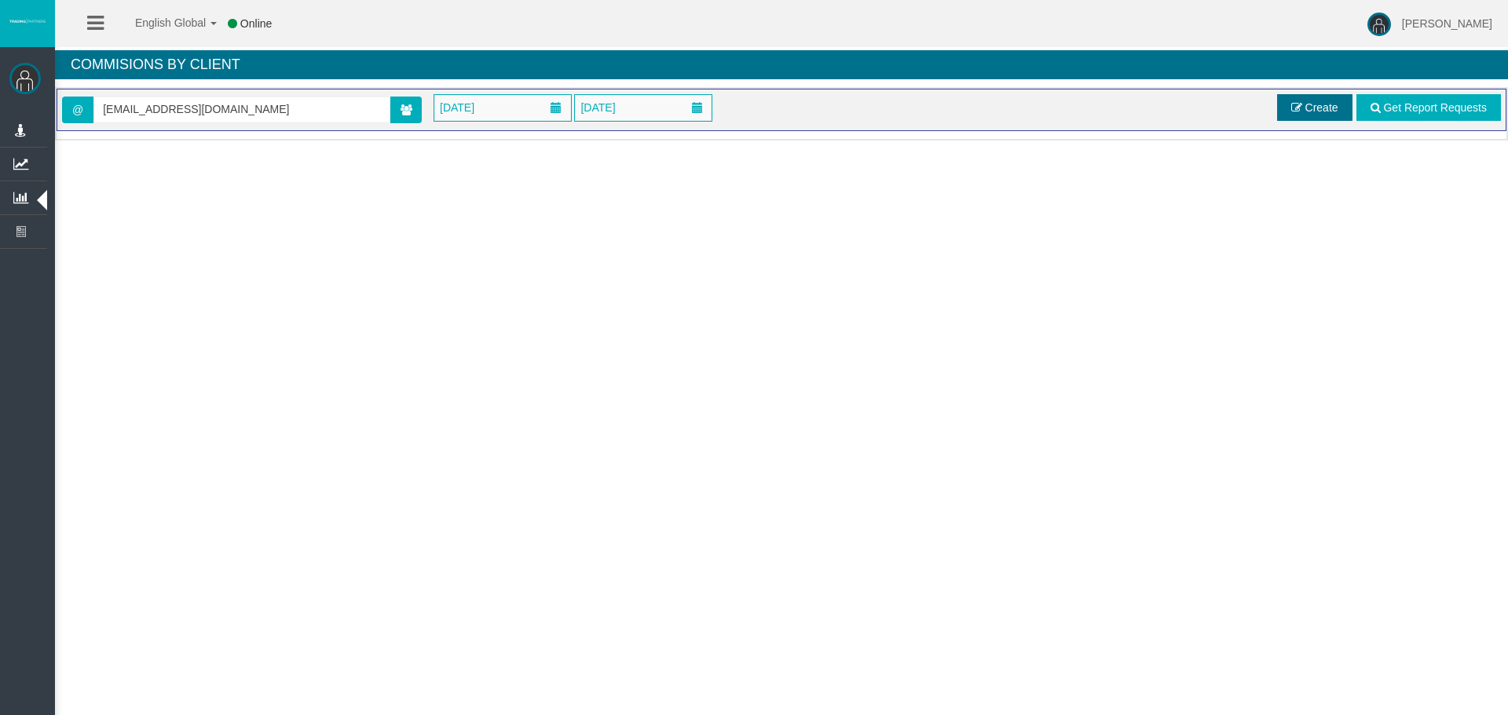
click at [1318, 110] on span "Create" at bounding box center [1321, 107] width 33 height 13
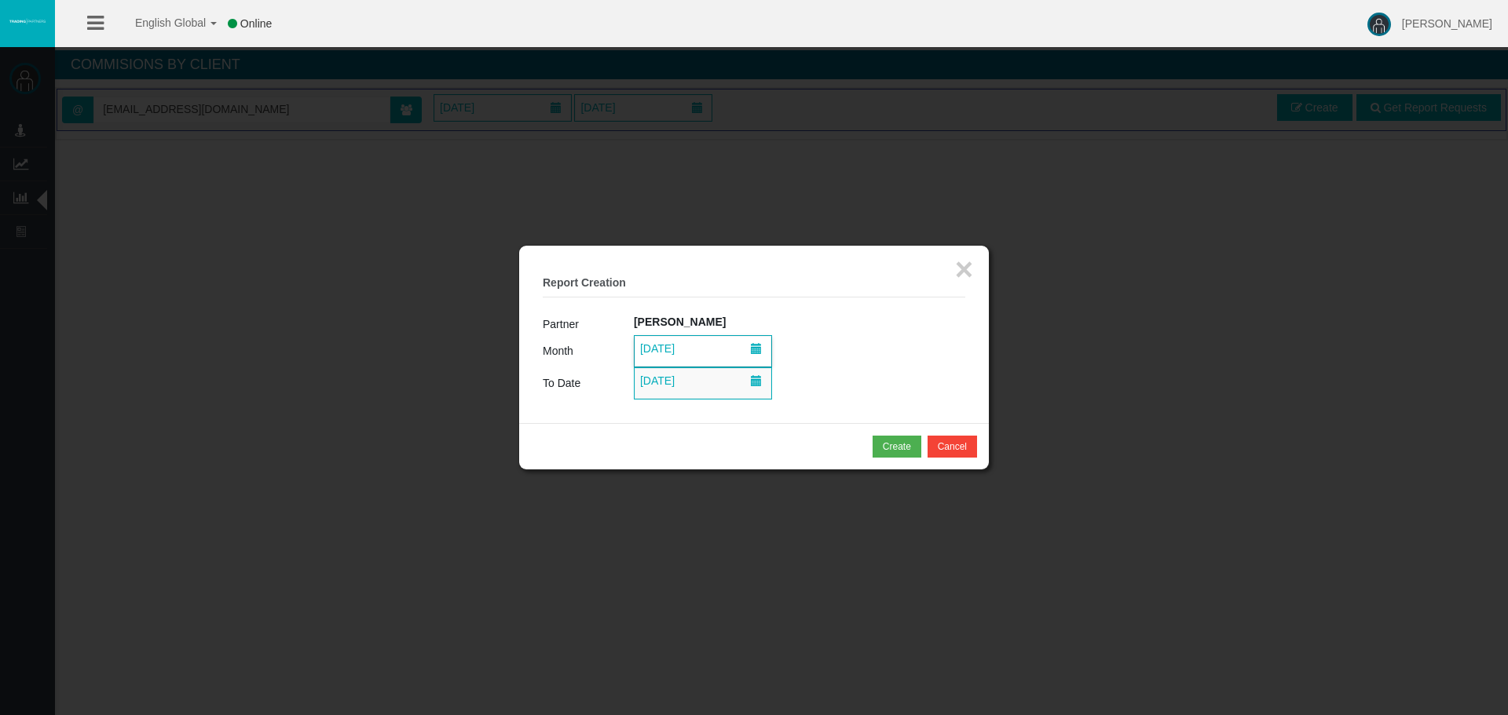
click at [679, 343] on span "[DATE]" at bounding box center [657, 349] width 44 height 22
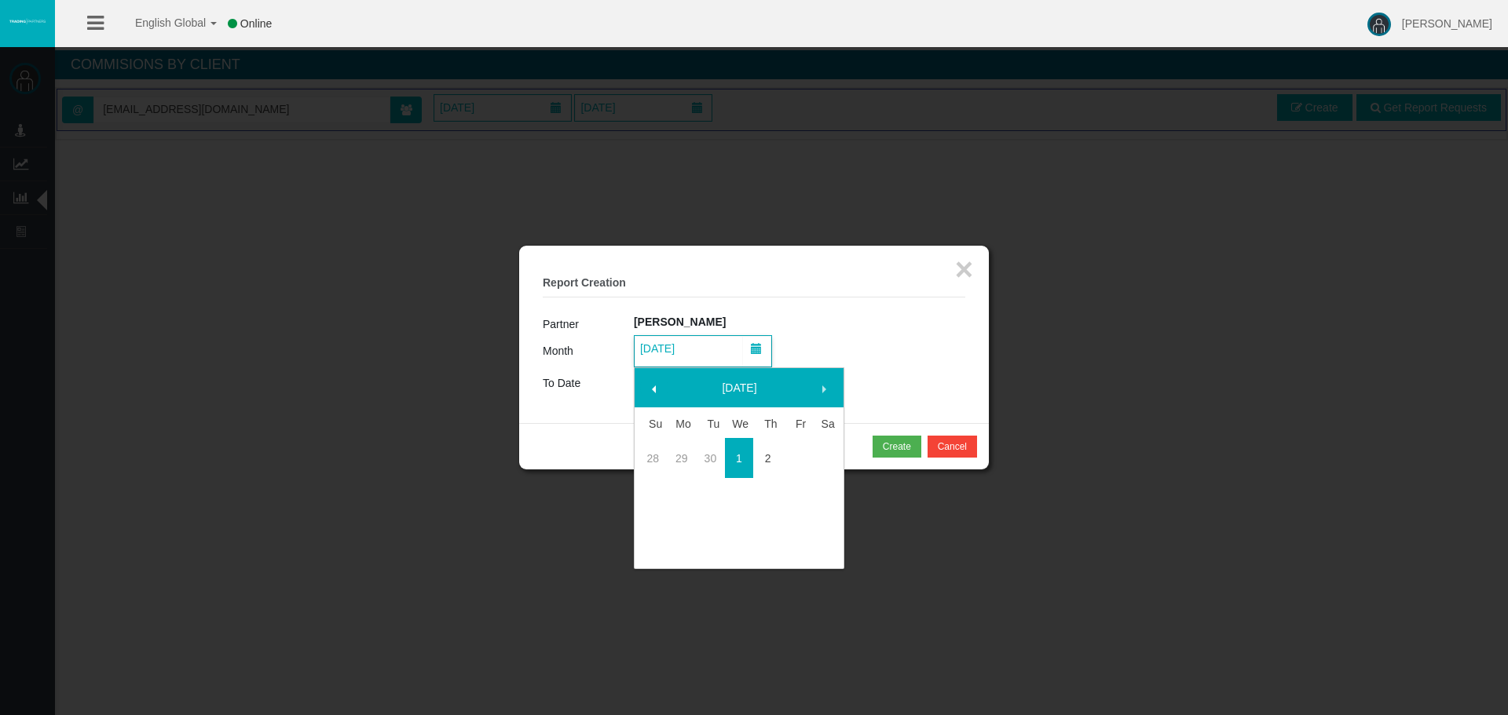
click at [652, 387] on span at bounding box center [654, 389] width 13 height 13
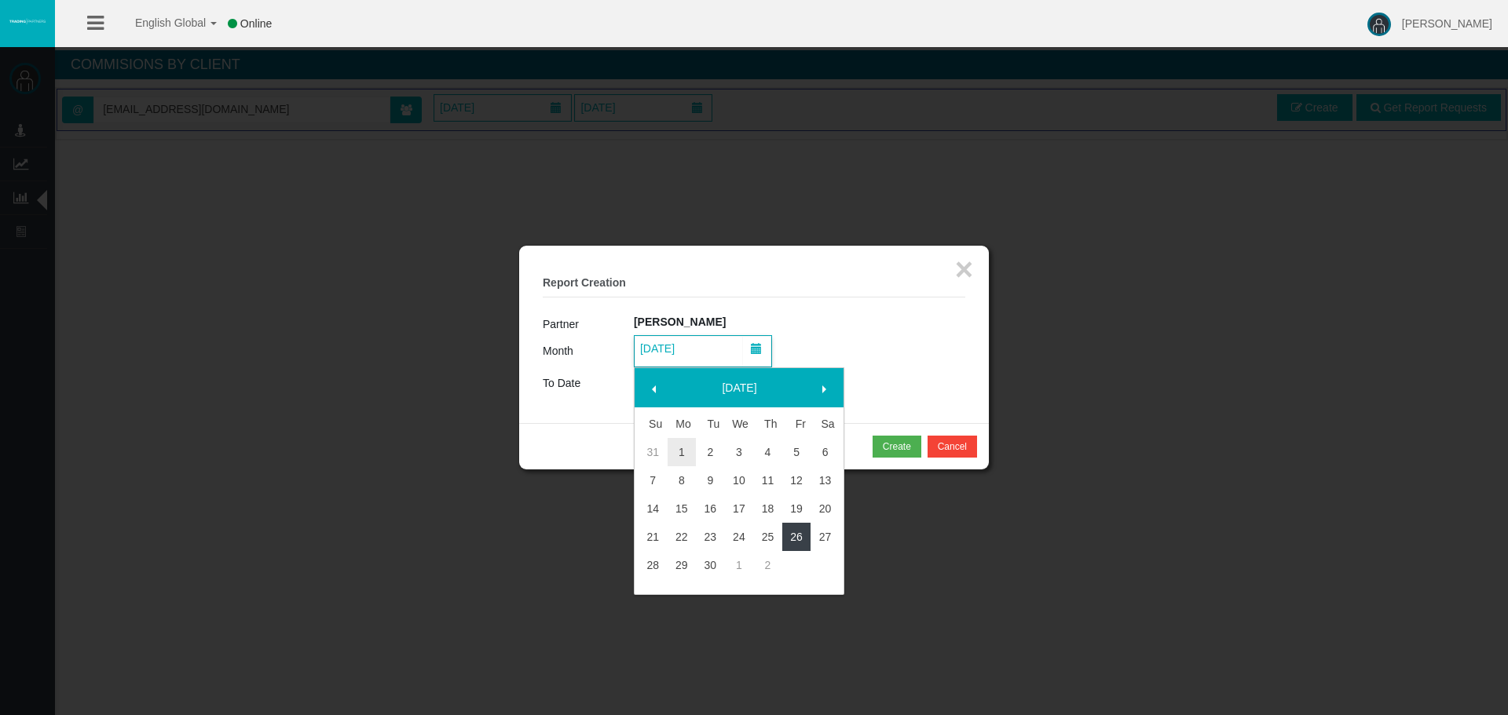
click at [795, 537] on link "26" at bounding box center [796, 537] width 29 height 28
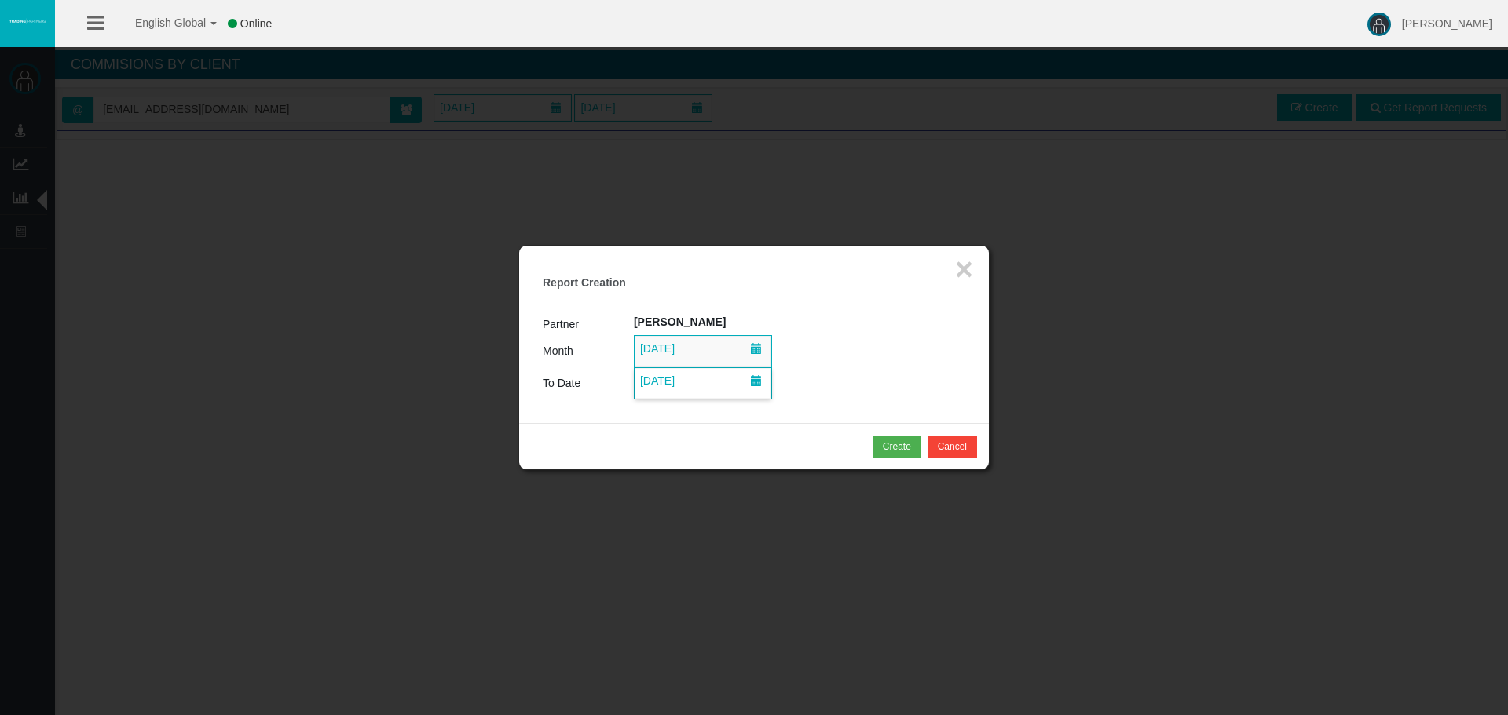
click at [679, 377] on span "[DATE]" at bounding box center [657, 381] width 44 height 22
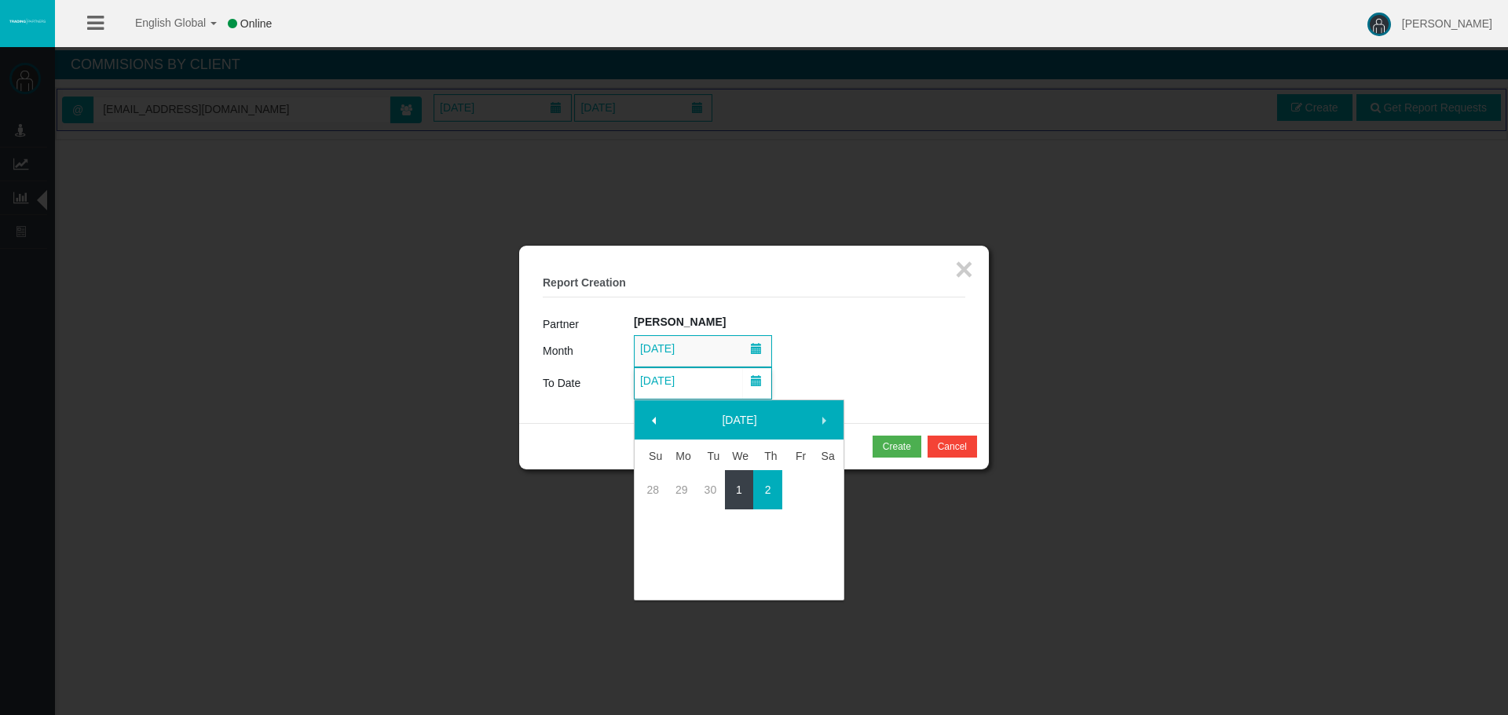
click at [743, 493] on link "1" at bounding box center [739, 490] width 29 height 28
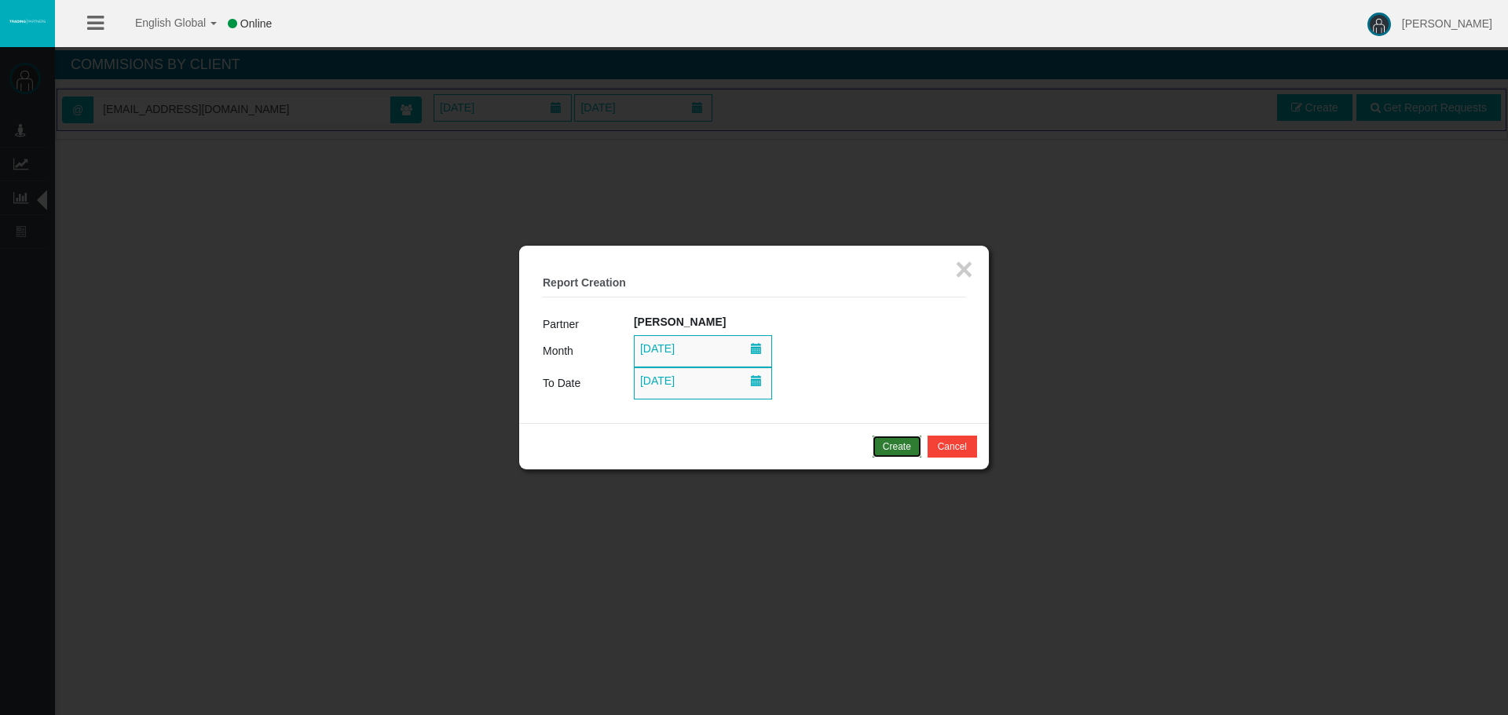
click at [885, 448] on div "Create" at bounding box center [897, 447] width 28 height 14
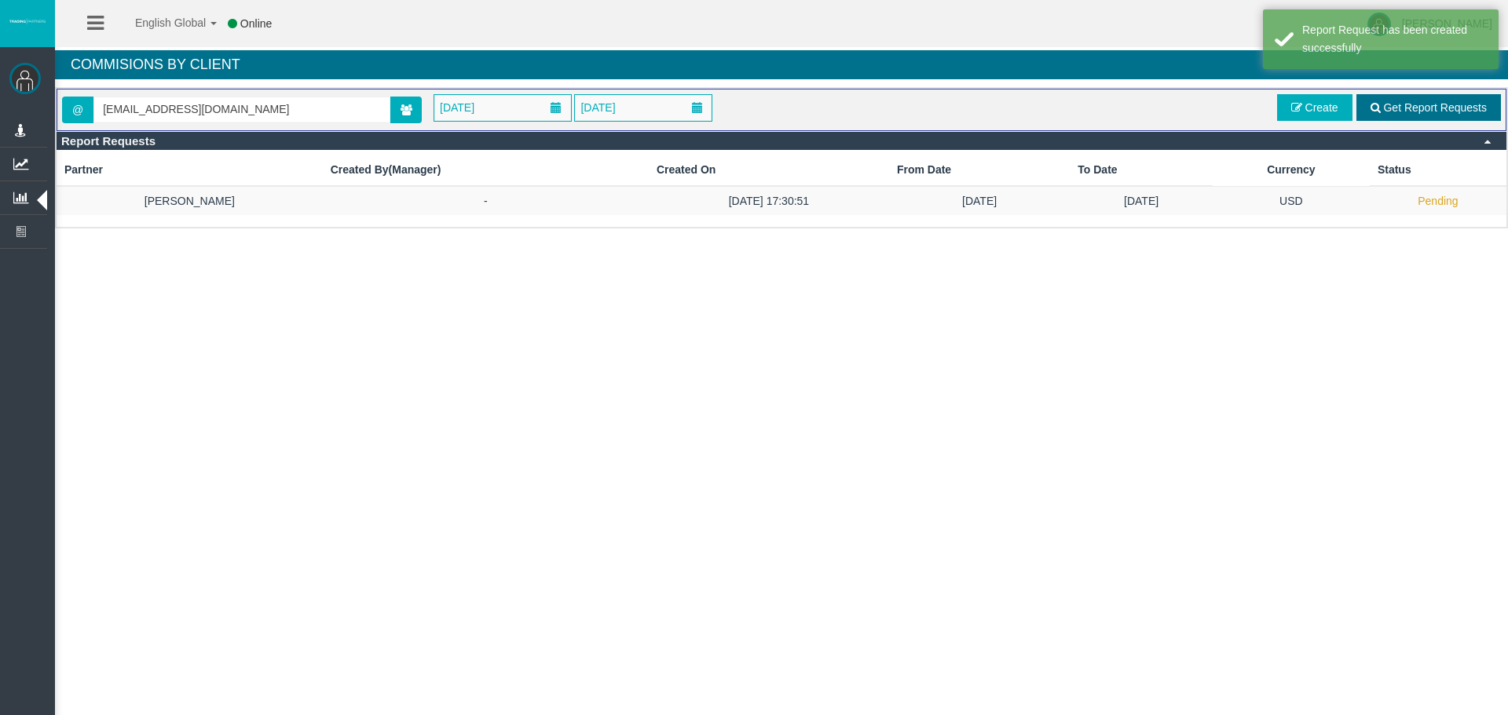
click at [1390, 108] on span "Get Report Requests" at bounding box center [1435, 107] width 104 height 13
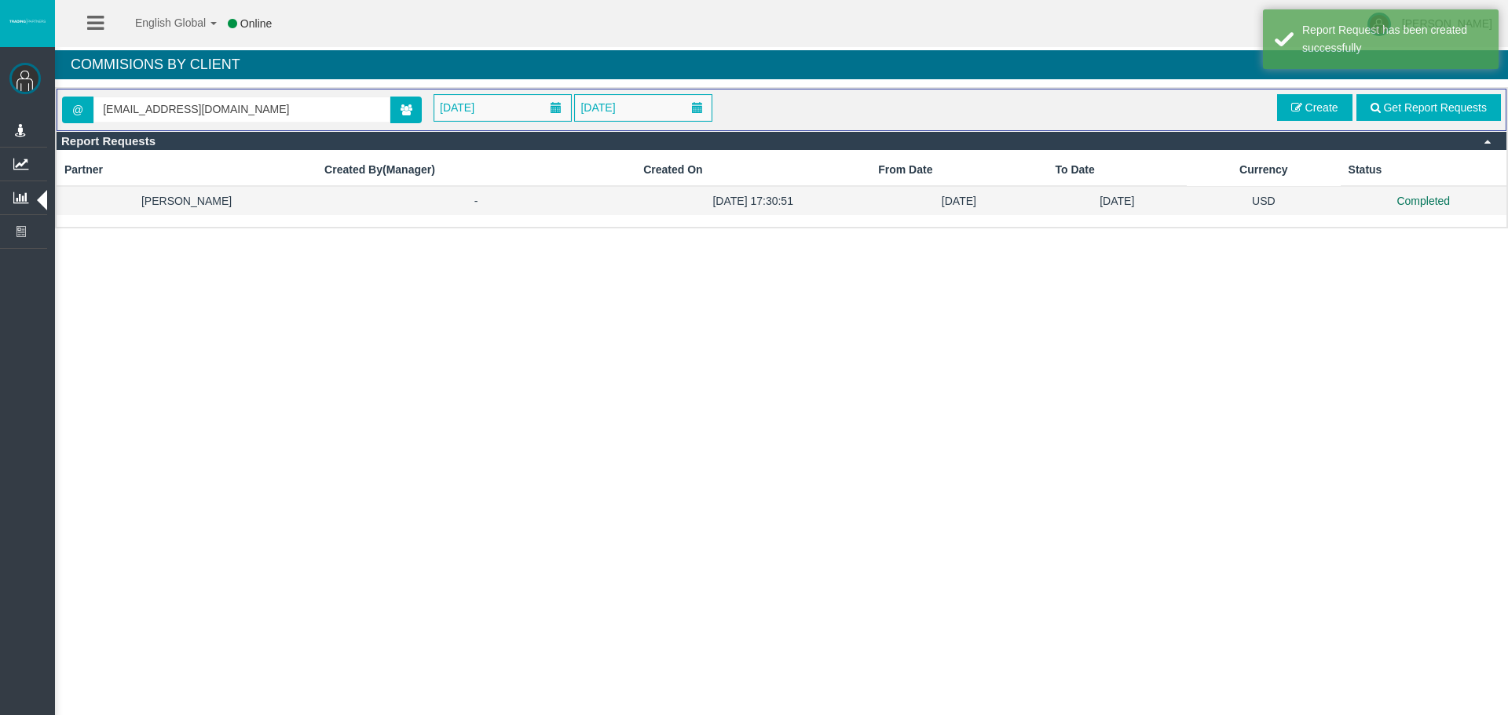
click at [766, 199] on td "[DATE] 17:30:51" at bounding box center [752, 200] width 235 height 29
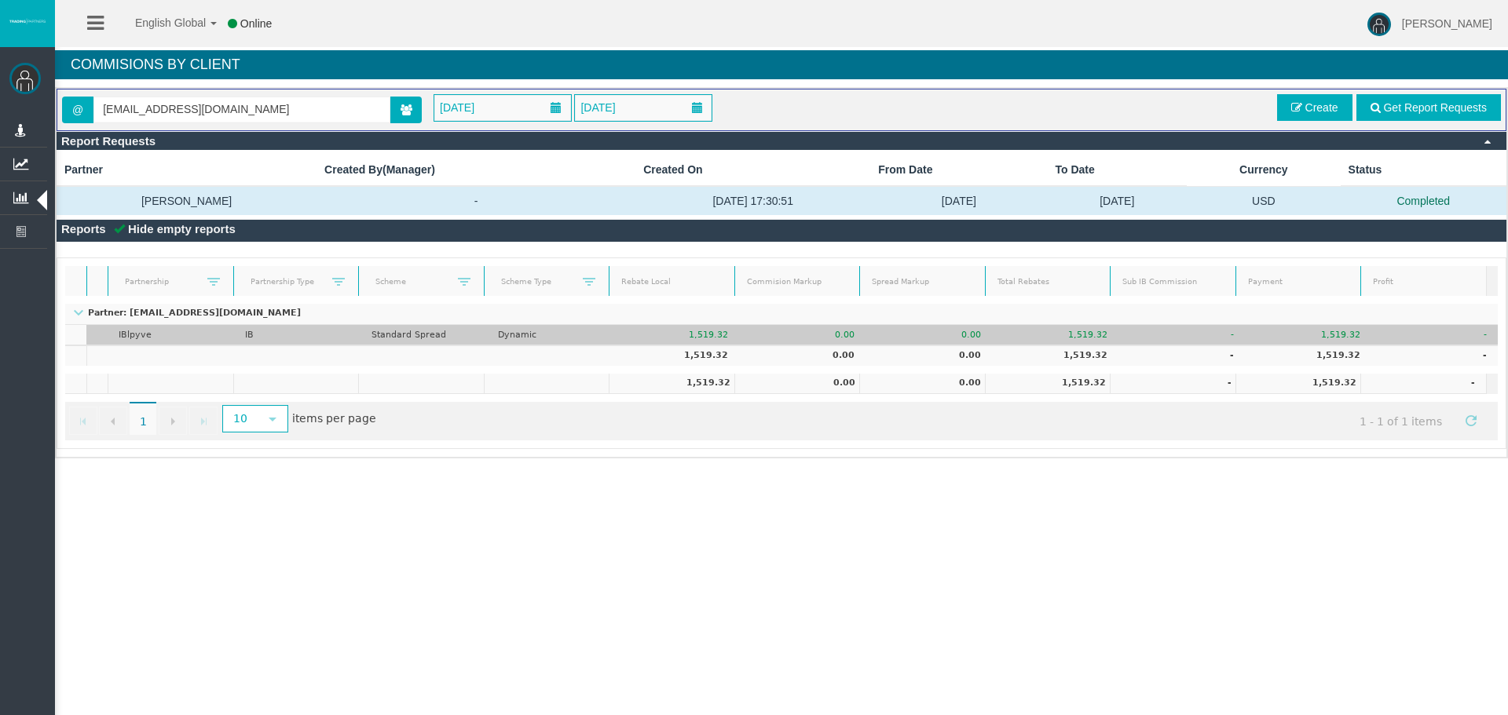
click at [188, 329] on td "IBlpyve" at bounding box center [171, 335] width 126 height 20
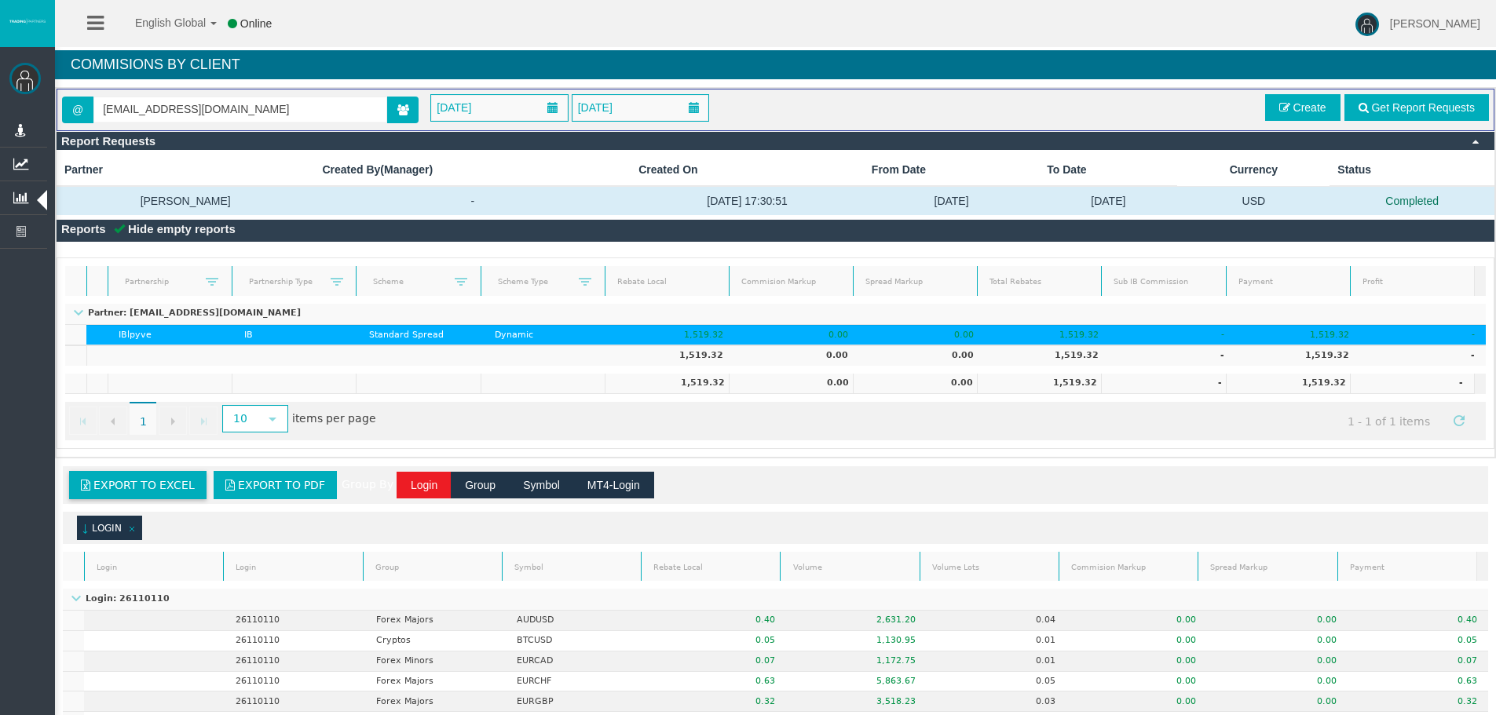
click at [141, 492] on span "Export to Excel" at bounding box center [143, 485] width 101 height 13
